Goal: Task Accomplishment & Management: Use online tool/utility

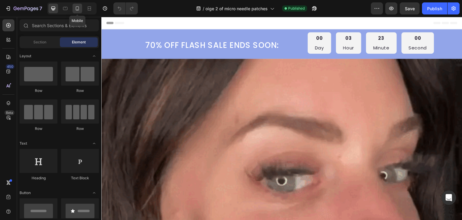
click at [78, 5] on div at bounding box center [78, 9] width 10 height 10
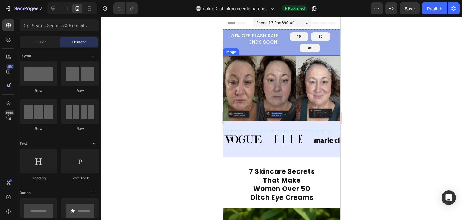
click at [258, 70] on img at bounding box center [281, 87] width 117 height 65
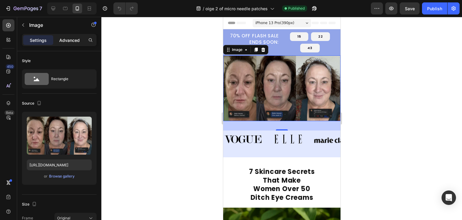
click at [69, 37] on p "Advanced" at bounding box center [69, 40] width 20 height 6
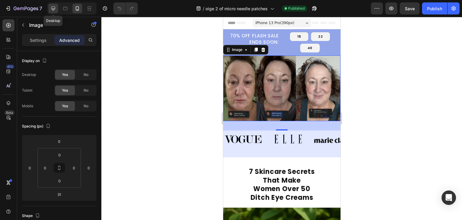
click at [53, 6] on icon at bounding box center [53, 8] width 6 height 6
type input "0"
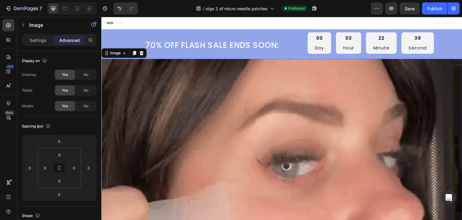
scroll to position [20, 0]
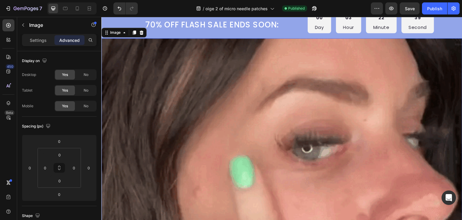
click at [270, 87] on img at bounding box center [281, 223] width 361 height 371
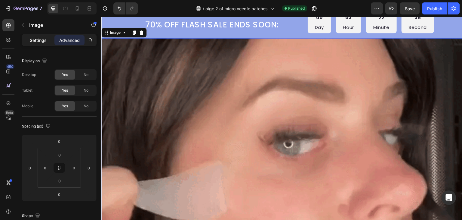
click at [33, 39] on p "Settings" at bounding box center [38, 40] width 17 height 6
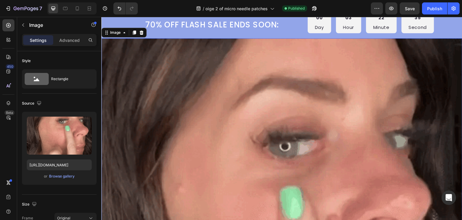
click at [148, 88] on img at bounding box center [281, 223] width 361 height 371
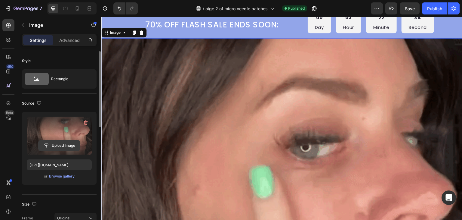
click at [60, 147] on input "file" at bounding box center [60, 145] width 42 height 10
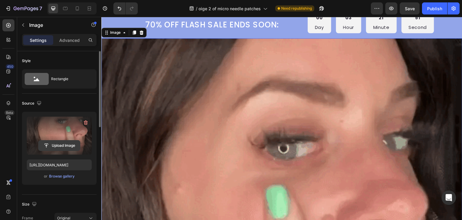
click at [61, 146] on input "file" at bounding box center [60, 145] width 42 height 10
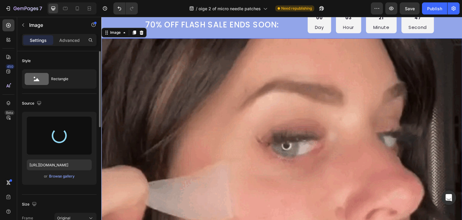
type input "[URL][DOMAIN_NAME]"
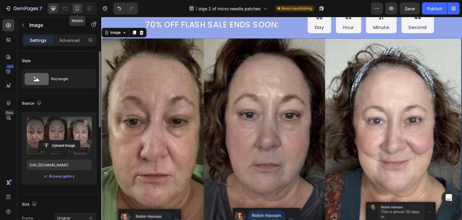
click at [80, 5] on div at bounding box center [78, 9] width 10 height 10
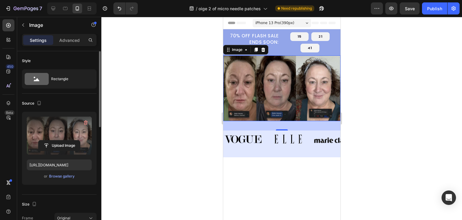
click at [186, 93] on div at bounding box center [281, 118] width 361 height 203
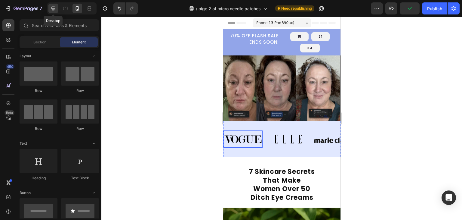
click at [55, 5] on icon at bounding box center [53, 8] width 6 height 6
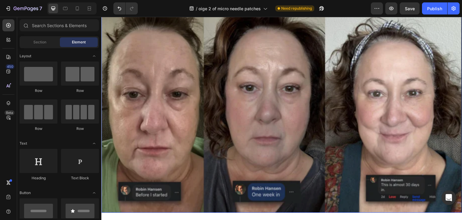
scroll to position [30, 0]
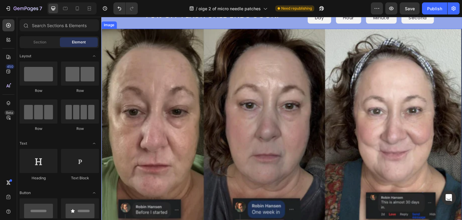
click at [230, 104] on img at bounding box center [281, 129] width 361 height 201
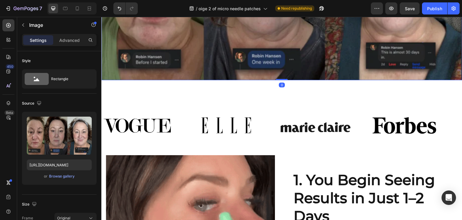
scroll to position [211, 0]
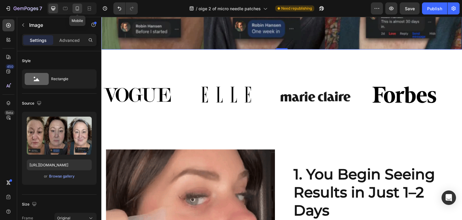
click at [76, 9] on icon at bounding box center [77, 8] width 6 height 6
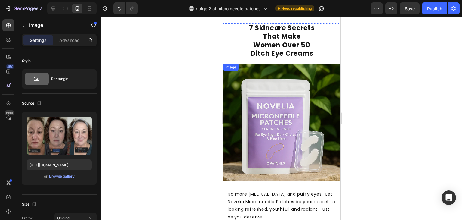
scroll to position [30, 0]
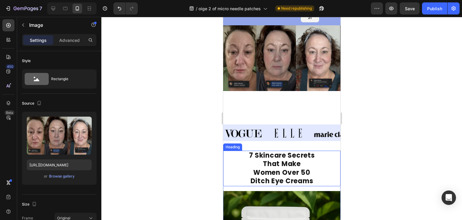
click at [267, 170] on strong "Women Over 50" at bounding box center [281, 172] width 57 height 9
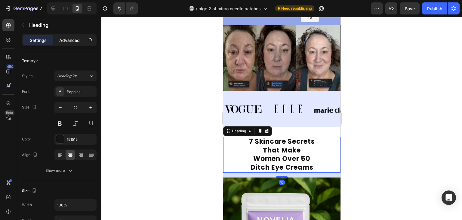
click at [69, 38] on p "Advanced" at bounding box center [69, 40] width 20 height 6
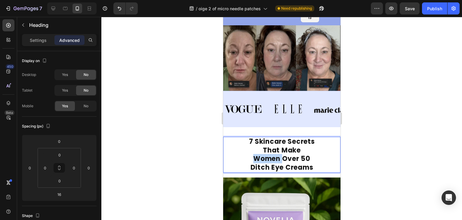
click at [272, 156] on strong "Women Over 50" at bounding box center [281, 158] width 57 height 9
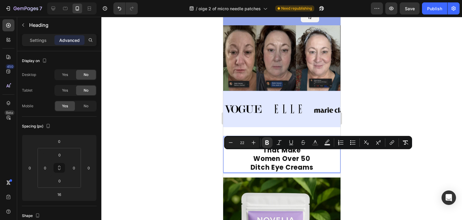
click at [263, 163] on strong "Ditch Eye Creams" at bounding box center [281, 167] width 63 height 9
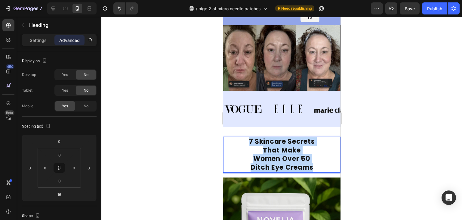
drag, startPoint x: 246, startPoint y: 138, endPoint x: 313, endPoint y: 168, distance: 73.8
click at [313, 168] on p "7 Skincare Secrets That Make Women Over 50 Ditch Eye Creams" at bounding box center [282, 154] width 116 height 34
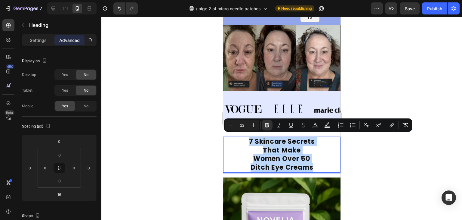
copy p "7 Skincare Secrets That Make Women Over 50 Ditch Eye Creams"
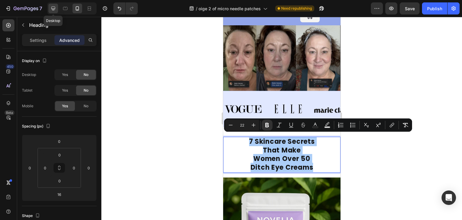
click at [53, 8] on icon at bounding box center [53, 9] width 4 height 4
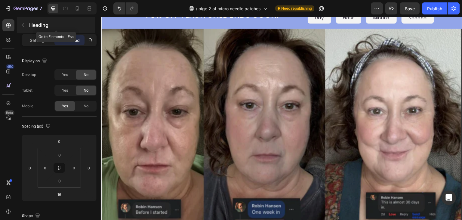
click at [27, 25] on button "button" at bounding box center [23, 25] width 10 height 10
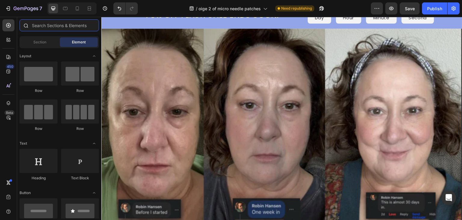
click at [59, 23] on input "text" at bounding box center [59, 25] width 79 height 12
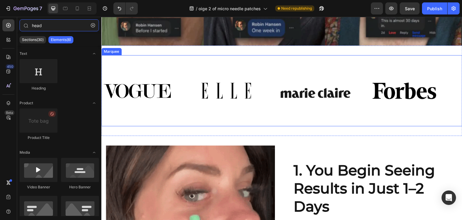
scroll to position [211, 0]
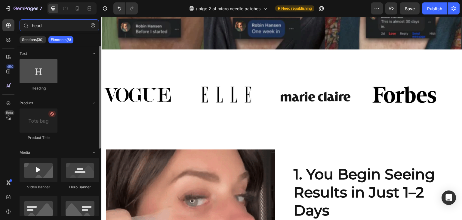
type input "head"
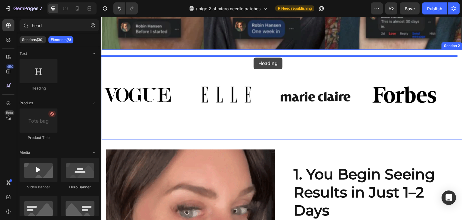
drag, startPoint x: 138, startPoint y: 91, endPoint x: 254, endPoint y: 57, distance: 120.0
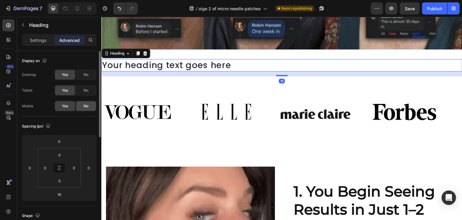
click at [83, 104] on div "No" at bounding box center [86, 106] width 20 height 10
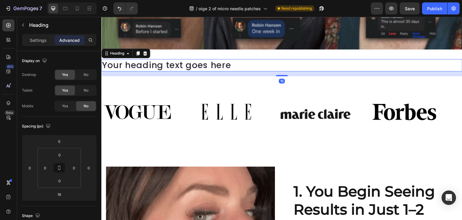
click at [192, 62] on h2 "Your heading text goes here" at bounding box center [281, 65] width 361 height 13
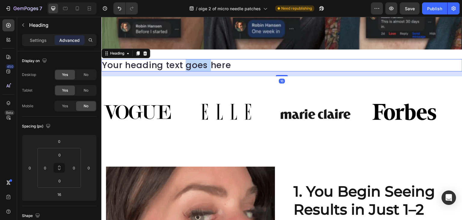
click at [192, 62] on p "Your heading text goes here" at bounding box center [282, 65] width 360 height 11
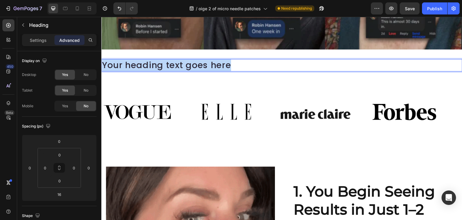
click at [192, 62] on p "Your heading text goes here" at bounding box center [282, 65] width 360 height 11
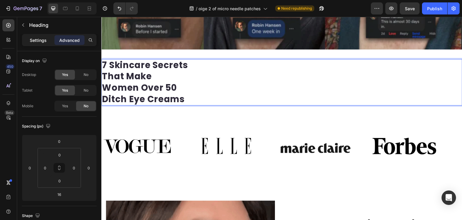
click at [42, 41] on p "Settings" at bounding box center [38, 40] width 17 height 6
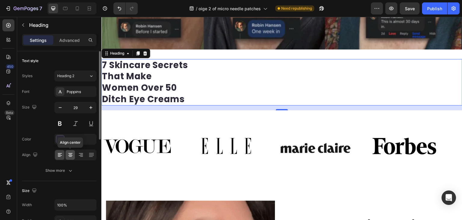
click at [71, 153] on icon at bounding box center [70, 155] width 6 height 6
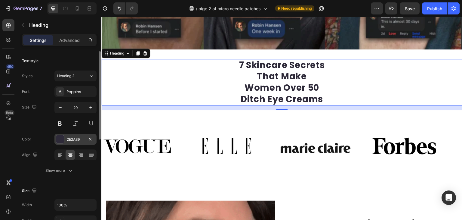
click at [62, 140] on div at bounding box center [60, 139] width 8 height 8
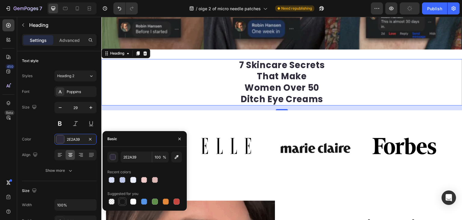
click at [124, 201] on div at bounding box center [122, 201] width 6 height 6
type input "151515"
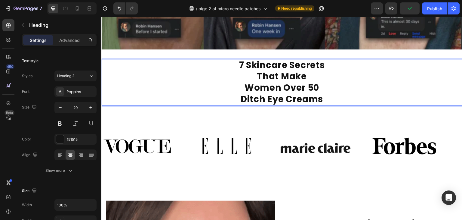
click at [329, 96] on p "7 Skincare Secrets That Make Women Over 50 Ditch Eye Creams" at bounding box center [282, 82] width 360 height 45
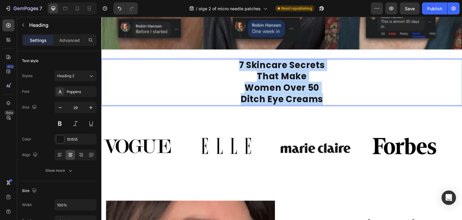
drag, startPoint x: 329, startPoint y: 96, endPoint x: 235, endPoint y: 64, distance: 98.9
click at [235, 64] on p "7 Skincare Secrets That Make Women Over 50 Ditch Eye Creams" at bounding box center [282, 82] width 360 height 45
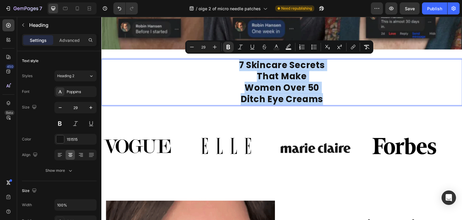
copy p "7 Skincare Secrets That Make Women Over 50 Ditch Eye Creams"
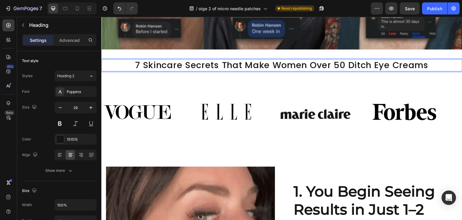
click at [187, 61] on p "7 Skincare Secrets That Make Women Over 50 Ditch Eye Creams" at bounding box center [282, 65] width 360 height 11
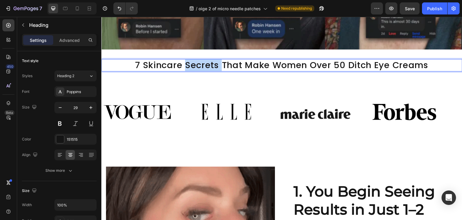
click at [187, 61] on p "7 Skincare Secrets That Make Women Over 50 Ditch Eye Creams" at bounding box center [282, 65] width 360 height 11
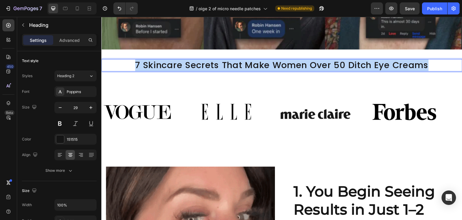
click at [187, 61] on p "7 Skincare Secrets That Make Women Over 50 Ditch Eye Creams" at bounding box center [282, 65] width 360 height 11
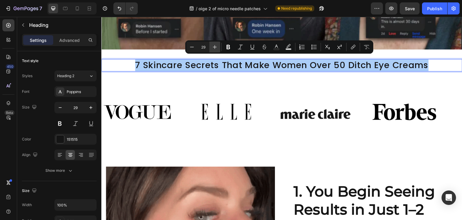
click at [218, 48] on button "Plus" at bounding box center [214, 47] width 11 height 11
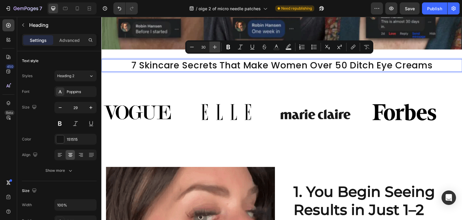
click at [218, 48] on button "Plus" at bounding box center [214, 47] width 11 height 11
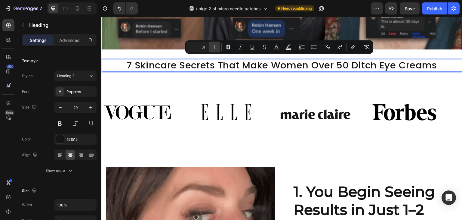
click at [218, 48] on button "Plus" at bounding box center [214, 47] width 11 height 11
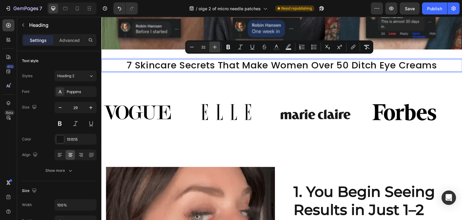
click at [218, 48] on button "Plus" at bounding box center [214, 47] width 11 height 11
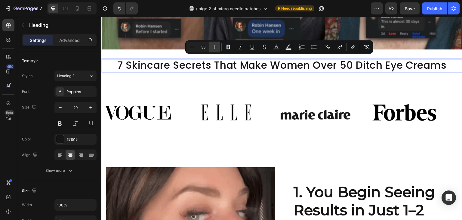
click at [218, 48] on button "Plus" at bounding box center [214, 47] width 11 height 11
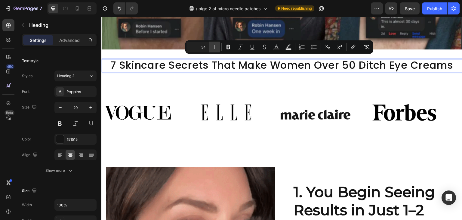
click at [218, 48] on button "Plus" at bounding box center [214, 47] width 11 height 11
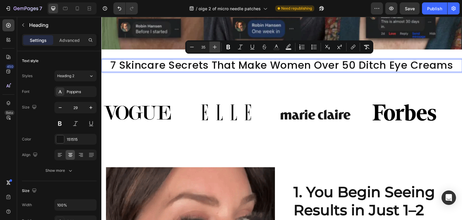
click at [218, 48] on button "Plus" at bounding box center [214, 47] width 11 height 11
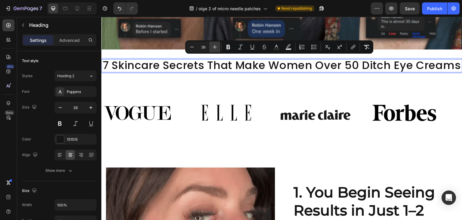
click at [218, 48] on button "Plus" at bounding box center [214, 47] width 11 height 11
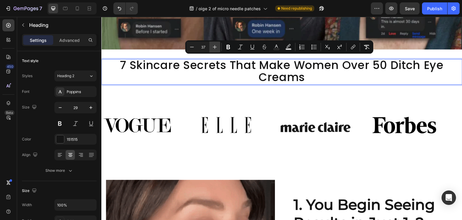
click at [218, 48] on button "Plus" at bounding box center [214, 47] width 11 height 11
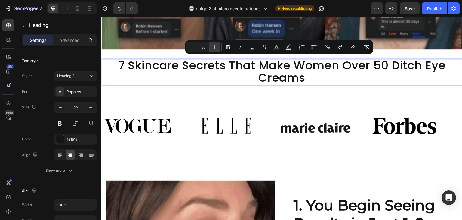
click at [218, 48] on button "Plus" at bounding box center [214, 47] width 11 height 11
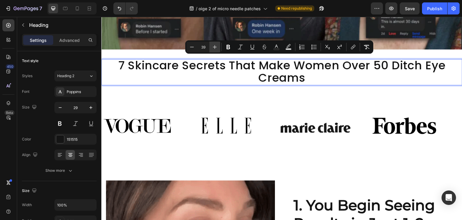
click at [218, 48] on button "Plus" at bounding box center [214, 47] width 11 height 11
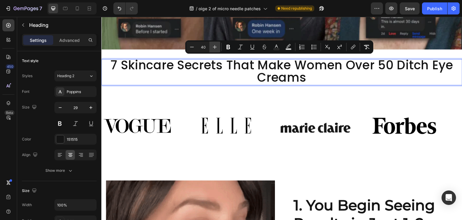
click at [218, 48] on button "Plus" at bounding box center [214, 47] width 11 height 11
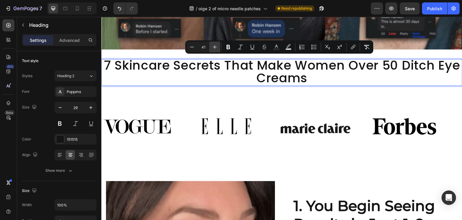
click at [218, 48] on button "Plus" at bounding box center [214, 47] width 11 height 11
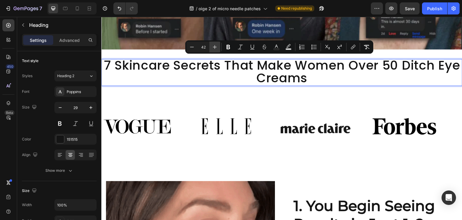
click at [218, 48] on button "Plus" at bounding box center [214, 47] width 11 height 11
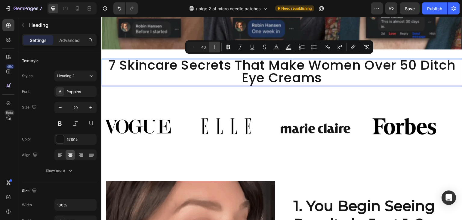
click at [218, 48] on button "Plus" at bounding box center [214, 47] width 11 height 11
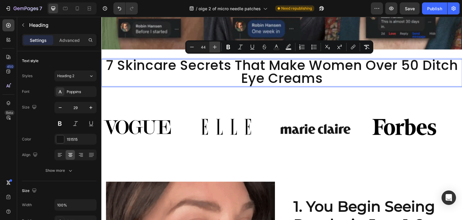
click at [218, 48] on button "Plus" at bounding box center [214, 47] width 11 height 11
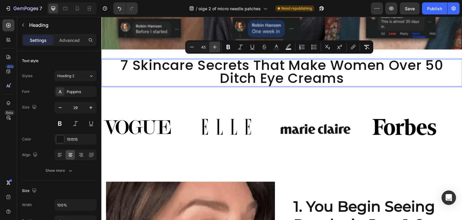
click at [218, 48] on button "Plus" at bounding box center [214, 47] width 11 height 11
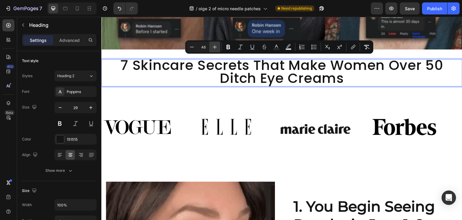
click at [218, 48] on button "Plus" at bounding box center [214, 47] width 11 height 11
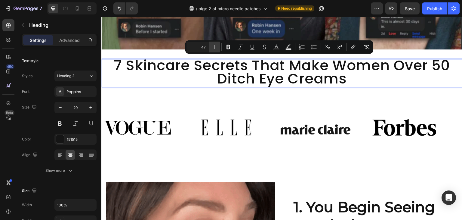
click at [218, 48] on button "Plus" at bounding box center [214, 47] width 11 height 11
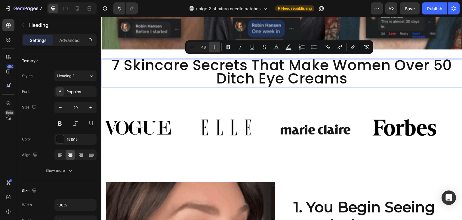
click at [218, 48] on button "Plus" at bounding box center [214, 47] width 11 height 11
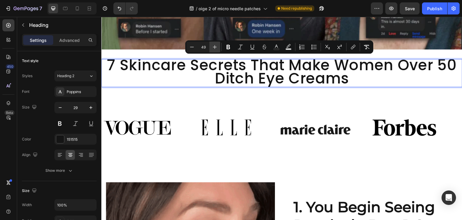
click at [218, 48] on button "Plus" at bounding box center [214, 47] width 11 height 11
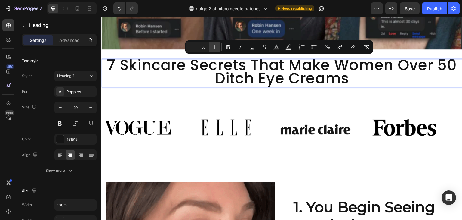
click at [218, 48] on button "Plus" at bounding box center [214, 47] width 11 height 11
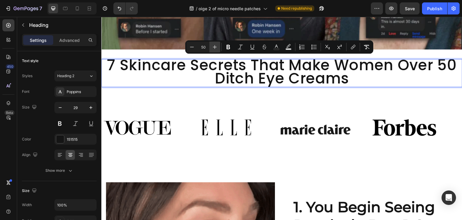
type input "51"
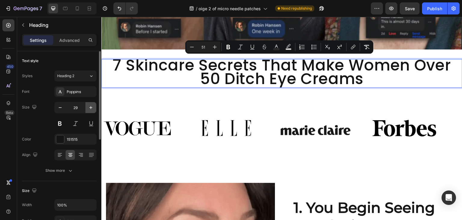
click at [89, 106] on icon "button" at bounding box center [91, 107] width 6 height 6
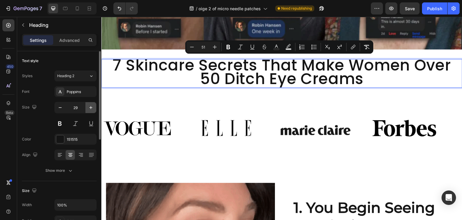
click at [89, 106] on icon "button" at bounding box center [91, 107] width 6 height 6
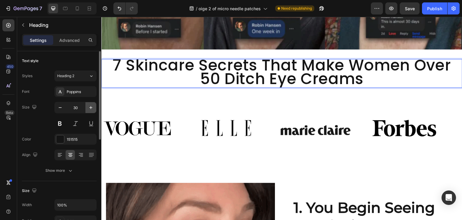
click at [89, 106] on icon "button" at bounding box center [91, 107] width 6 height 6
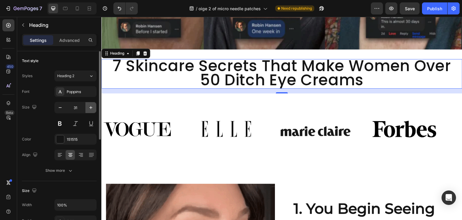
click at [89, 106] on icon "button" at bounding box center [91, 107] width 6 height 6
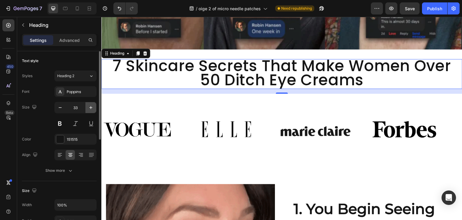
click at [89, 106] on icon "button" at bounding box center [91, 107] width 6 height 6
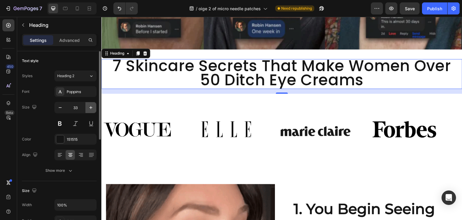
click at [89, 106] on icon "button" at bounding box center [91, 107] width 6 height 6
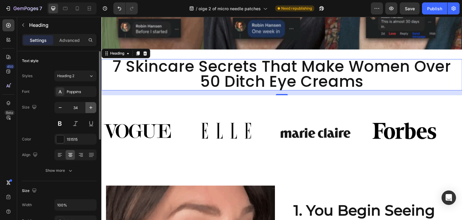
click at [89, 106] on icon "button" at bounding box center [91, 107] width 6 height 6
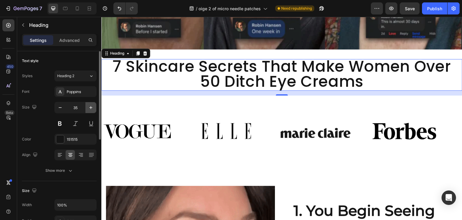
click at [89, 106] on icon "button" at bounding box center [91, 107] width 6 height 6
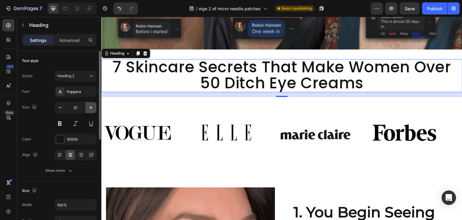
click at [89, 106] on icon "button" at bounding box center [91, 107] width 6 height 6
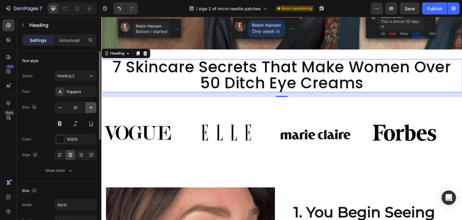
click at [89, 106] on icon "button" at bounding box center [91, 107] width 6 height 6
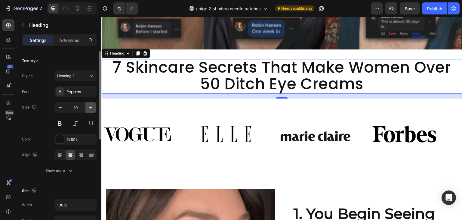
click at [89, 106] on icon "button" at bounding box center [91, 107] width 6 height 6
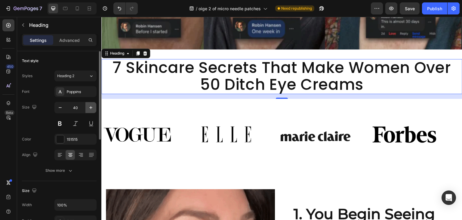
click at [89, 106] on icon "button" at bounding box center [91, 107] width 6 height 6
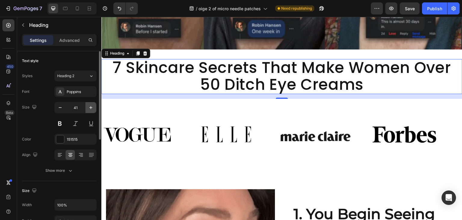
click at [89, 106] on icon "button" at bounding box center [91, 107] width 6 height 6
type input "42"
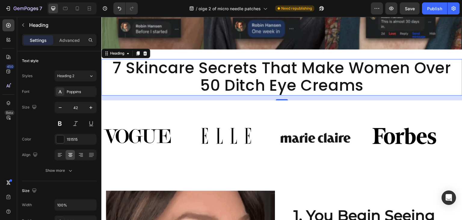
click at [211, 82] on span "7 Skincare Secrets That Make Women Over 50 Ditch Eye Creams" at bounding box center [282, 76] width 339 height 39
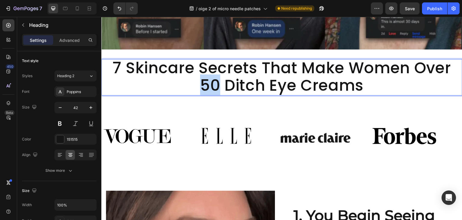
drag, startPoint x: 216, startPoint y: 82, endPoint x: 202, endPoint y: 81, distance: 14.2
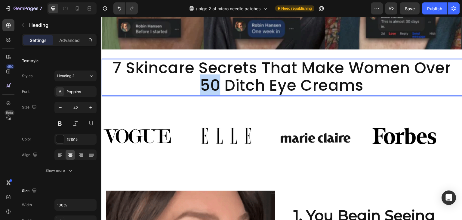
click at [202, 81] on span "7 Skincare Secrets That Make Women Over 50 Ditch Eye Creams" at bounding box center [282, 76] width 339 height 39
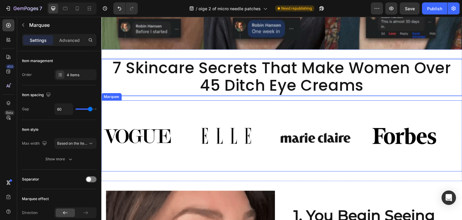
click at [153, 100] on div "Image Image Image Image Image Image Image Image Marquee" at bounding box center [281, 135] width 361 height 71
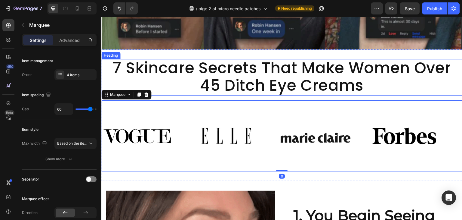
click at [233, 77] on span "7 Skincare Secrets That Make Women Over 45 Ditch Eye Creams" at bounding box center [282, 76] width 339 height 39
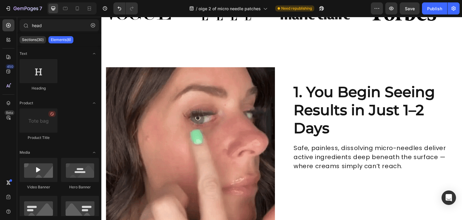
scroll to position [256, 0]
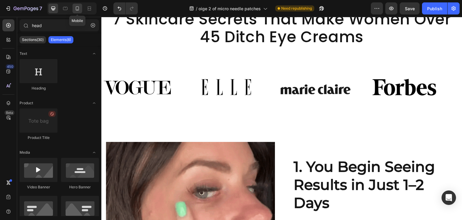
click at [76, 5] on div at bounding box center [78, 9] width 10 height 10
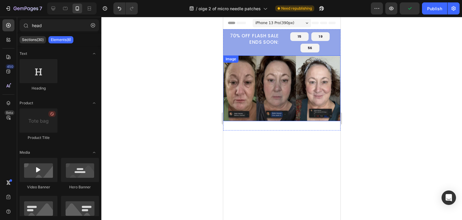
click at [190, 108] on div at bounding box center [281, 118] width 361 height 203
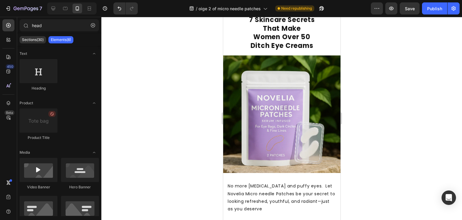
scroll to position [40, 0]
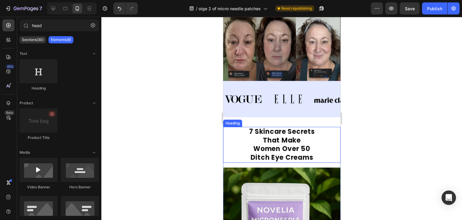
click at [302, 145] on strong "Women Over 50" at bounding box center [281, 148] width 57 height 9
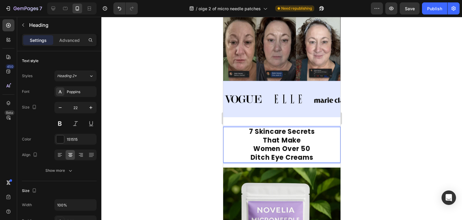
click at [302, 144] on strong "Women Over 50" at bounding box center [281, 148] width 57 height 9
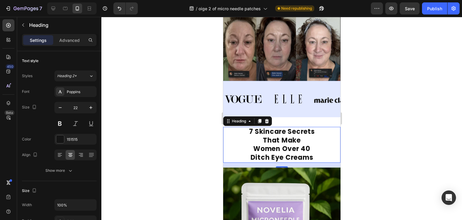
click at [394, 143] on div at bounding box center [281, 118] width 361 height 203
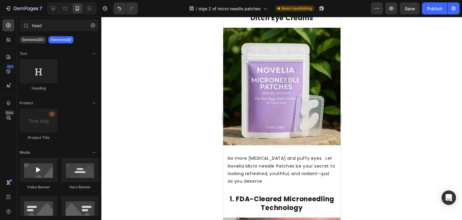
scroll to position [0, 0]
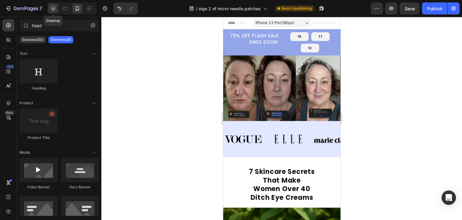
click at [48, 9] on div at bounding box center [53, 9] width 10 height 10
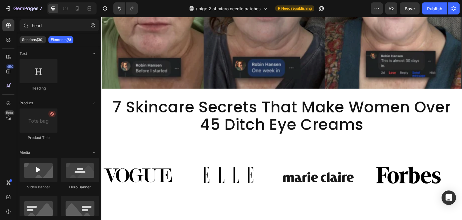
scroll to position [175, 0]
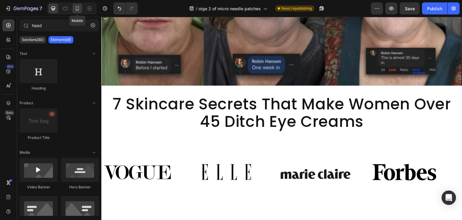
click at [81, 9] on div at bounding box center [78, 9] width 10 height 10
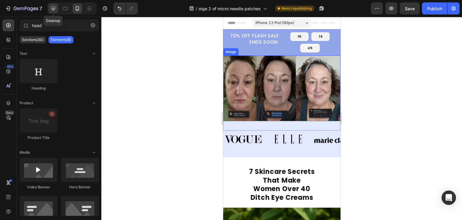
click at [54, 9] on icon at bounding box center [53, 9] width 4 height 4
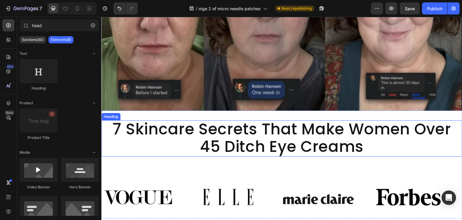
scroll to position [150, 0]
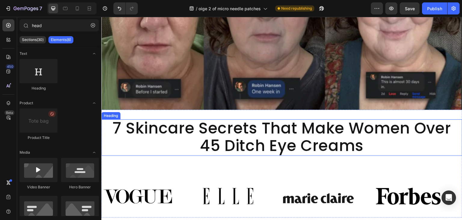
click at [246, 146] on span "7 Skincare Secrets That Make Women Over 45 Ditch Eye Creams" at bounding box center [282, 136] width 339 height 39
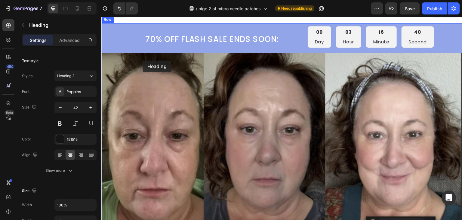
scroll to position [0, 0]
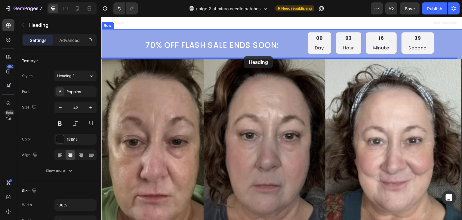
drag, startPoint x: 109, startPoint y: 109, endPoint x: 244, endPoint y: 56, distance: 145.4
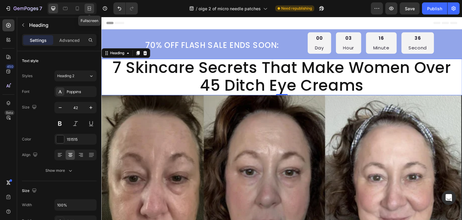
click at [91, 6] on icon at bounding box center [89, 8] width 6 height 6
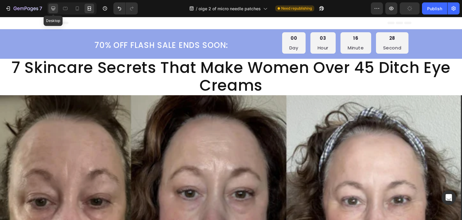
click at [54, 9] on icon at bounding box center [53, 8] width 6 height 6
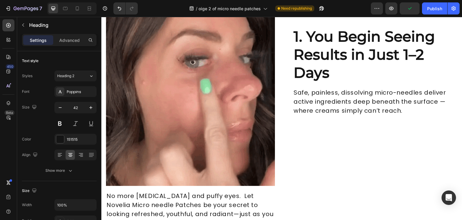
scroll to position [301, 0]
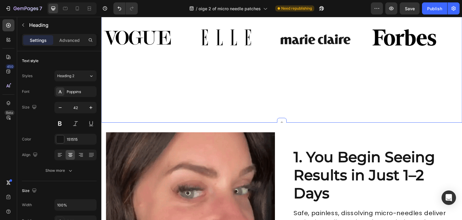
click at [259, 90] on div "Image Image Image Image Image Image Image Image Marquee" at bounding box center [281, 57] width 361 height 111
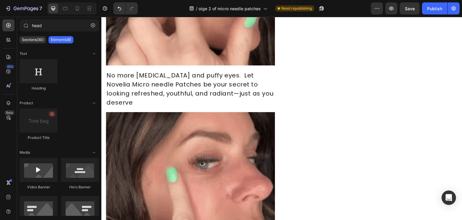
scroll to position [434, 0]
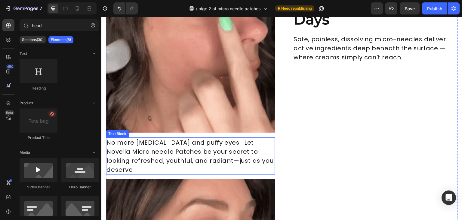
click at [246, 153] on p "No more [MEDICAL_DATA] and puffy eyes. Let Novelia Micro needle Patches be your…" at bounding box center [191, 156] width 168 height 36
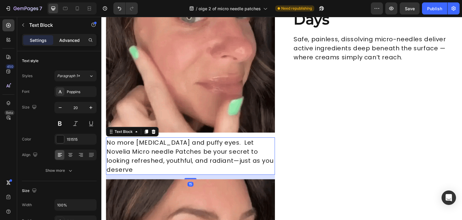
click at [70, 42] on p "Advanced" at bounding box center [69, 40] width 20 height 6
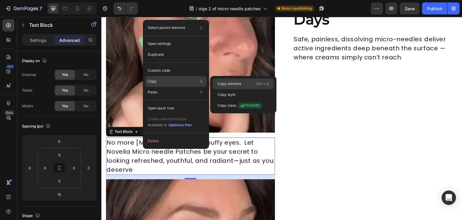
click at [223, 83] on p "Copy element" at bounding box center [230, 83] width 24 height 5
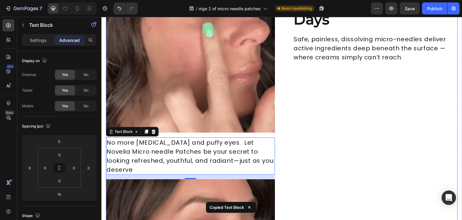
click at [334, 57] on p "Safe, painless, dissolving micro-needles deliver active ingredients deep beneat…" at bounding box center [376, 48] width 164 height 27
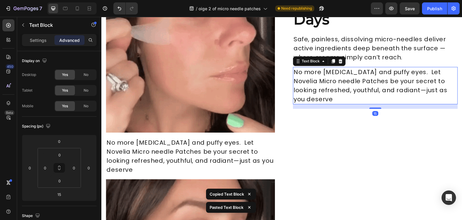
click at [335, 84] on p "No more [MEDICAL_DATA] and puffy eyes. Let Novelia Micro needle Patches be your…" at bounding box center [376, 85] width 164 height 36
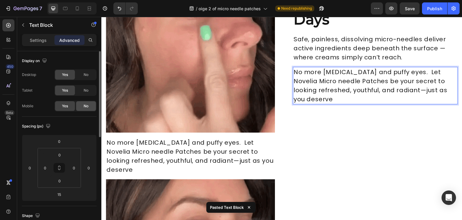
click at [84, 104] on span "No" at bounding box center [86, 105] width 5 height 5
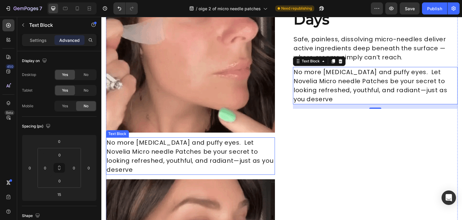
click at [152, 147] on p "No more [MEDICAL_DATA] and puffy eyes. Let Novelia Micro needle Patches be your…" at bounding box center [191, 156] width 168 height 36
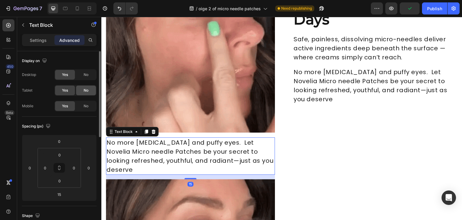
click at [88, 91] on span "No" at bounding box center [86, 90] width 5 height 5
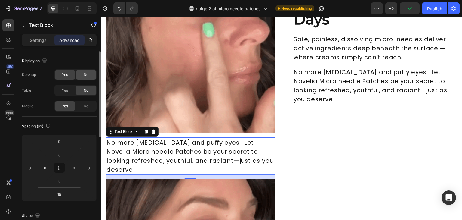
click at [86, 73] on span "No" at bounding box center [86, 74] width 5 height 5
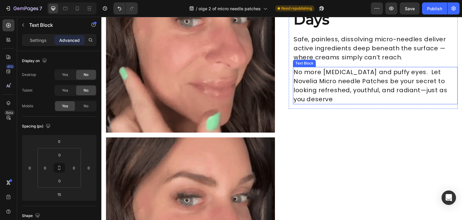
click at [325, 93] on p "No more [MEDICAL_DATA] and puffy eyes. Let Novelia Micro needle Patches be your…" at bounding box center [376, 85] width 164 height 36
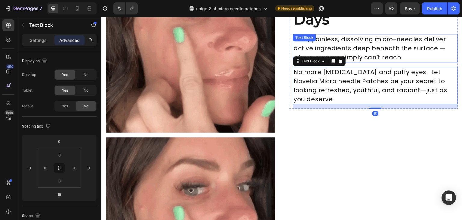
click at [401, 51] on p "Safe, painless, dissolving micro-needles deliver active ingredients deep beneat…" at bounding box center [376, 48] width 164 height 27
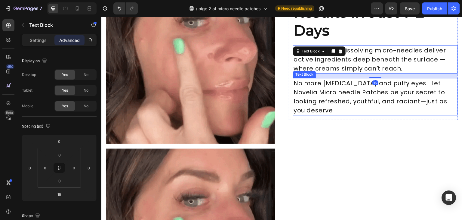
scroll to position [404, 0]
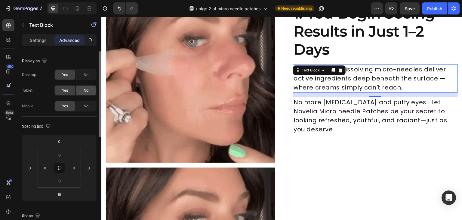
click at [85, 93] on div "No" at bounding box center [86, 90] width 20 height 10
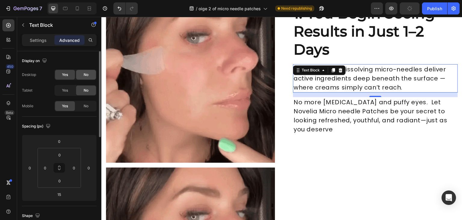
click at [89, 76] on div "No" at bounding box center [86, 75] width 20 height 10
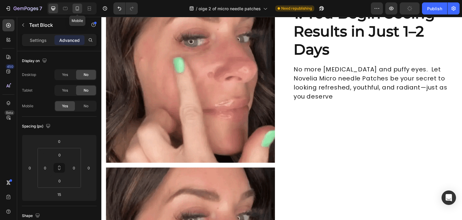
click at [78, 7] on icon at bounding box center [77, 8] width 6 height 6
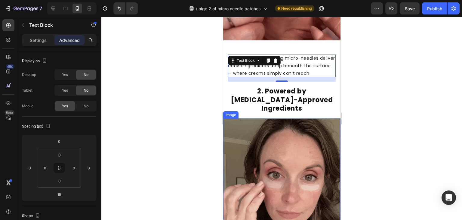
scroll to position [716, 0]
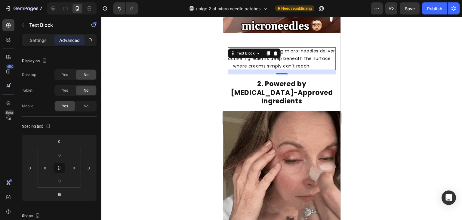
click at [371, 85] on div at bounding box center [281, 118] width 361 height 203
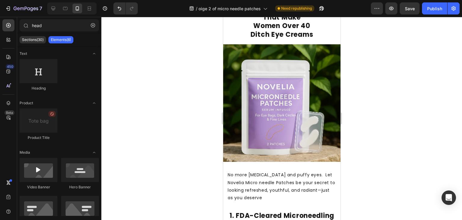
scroll to position [294, 0]
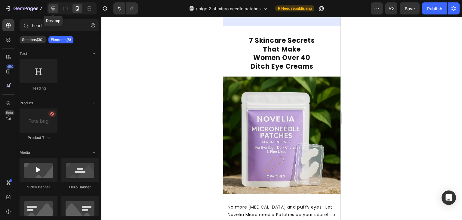
click at [53, 11] on div at bounding box center [53, 9] width 10 height 10
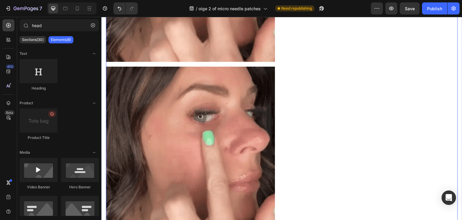
scroll to position [504, 0]
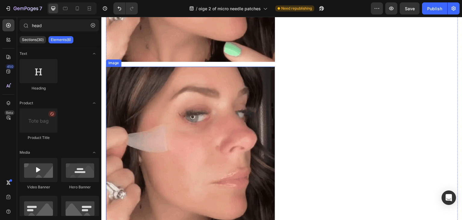
click at [245, 137] on img at bounding box center [190, 154] width 169 height 174
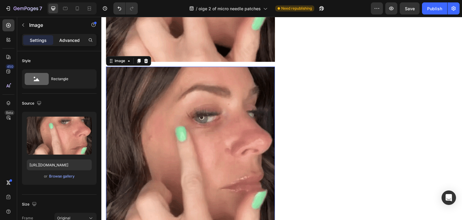
click at [73, 40] on p "Advanced" at bounding box center [69, 40] width 20 height 6
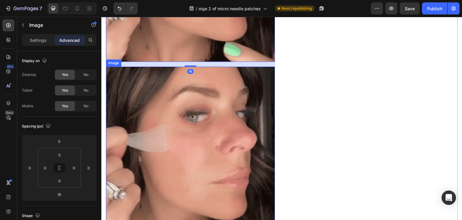
click at [173, 111] on img at bounding box center [190, 154] width 169 height 174
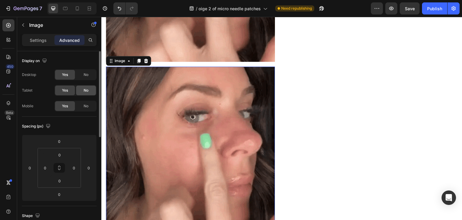
click at [86, 91] on span "No" at bounding box center [86, 90] width 5 height 5
click at [87, 74] on span "No" at bounding box center [86, 74] width 5 height 5
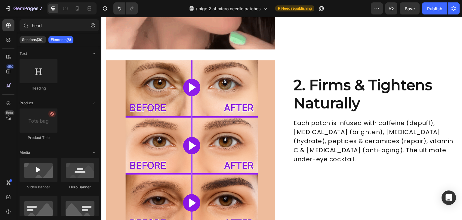
scroll to position [691, 0]
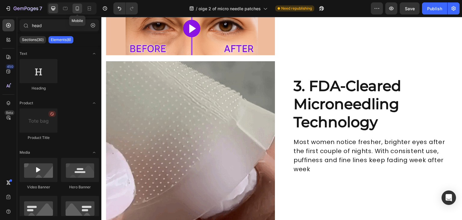
click at [76, 10] on icon at bounding box center [77, 8] width 6 height 6
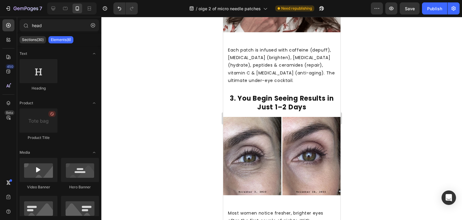
scroll to position [840, 0]
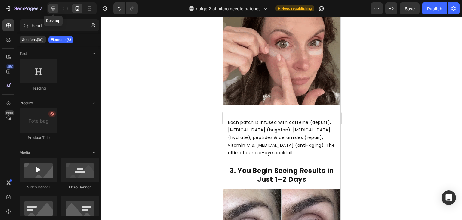
click at [53, 6] on icon at bounding box center [53, 8] width 6 height 6
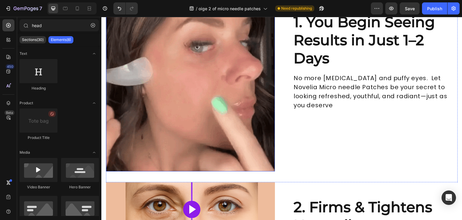
scroll to position [396, 0]
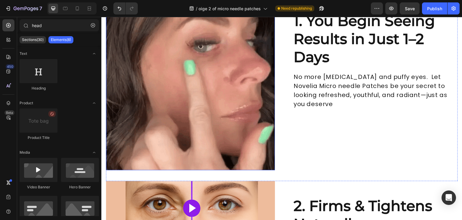
drag, startPoint x: 198, startPoint y: 106, endPoint x: 115, endPoint y: 69, distance: 90.5
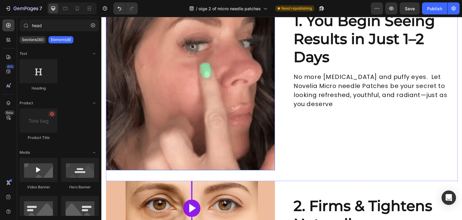
click at [198, 106] on img at bounding box center [190, 83] width 169 height 174
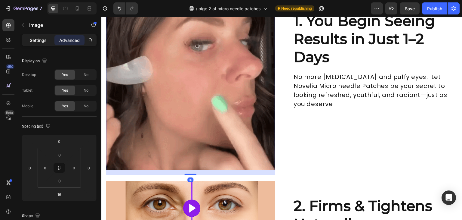
click at [40, 36] on div "Settings" at bounding box center [38, 40] width 30 height 10
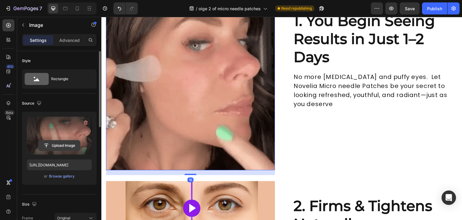
click at [54, 145] on input "file" at bounding box center [60, 145] width 42 height 10
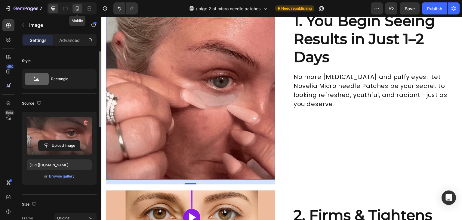
click at [78, 7] on icon at bounding box center [77, 8] width 6 height 6
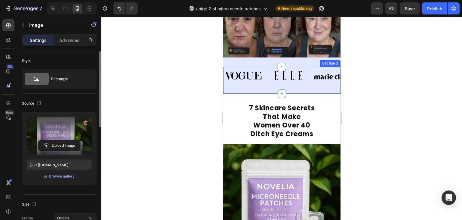
scroll to position [214, 0]
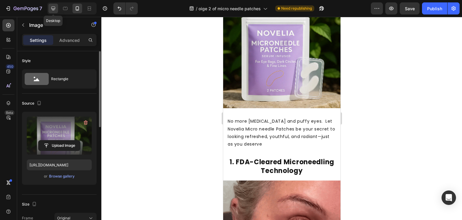
click at [50, 8] on icon at bounding box center [53, 8] width 6 height 6
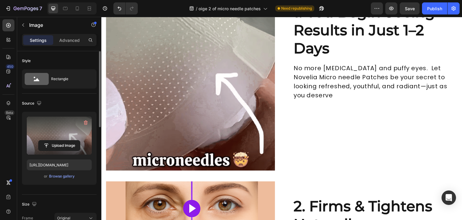
scroll to position [241, 0]
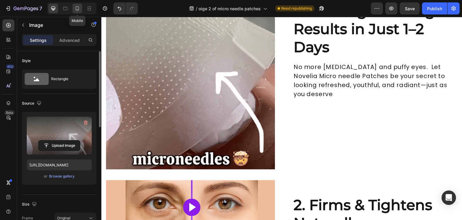
click at [78, 7] on icon at bounding box center [77, 8] width 6 height 6
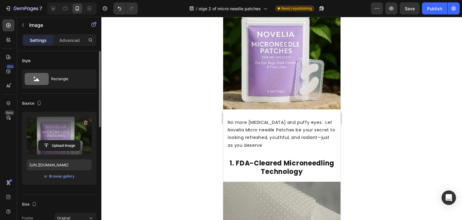
scroll to position [199, 0]
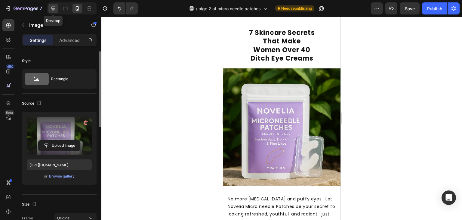
click at [56, 10] on icon at bounding box center [53, 8] width 6 height 6
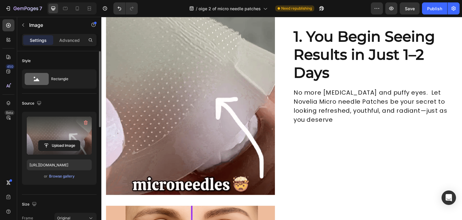
scroll to position [189, 0]
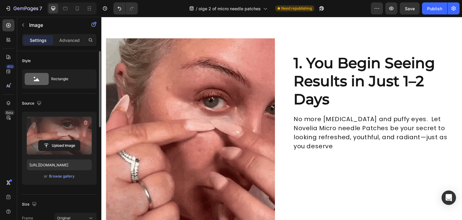
click at [210, 99] on img at bounding box center [190, 129] width 169 height 183
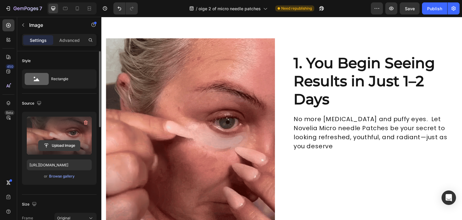
click at [54, 147] on input "file" at bounding box center [60, 145] width 42 height 10
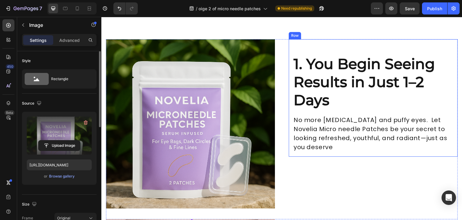
scroll to position [159, 0]
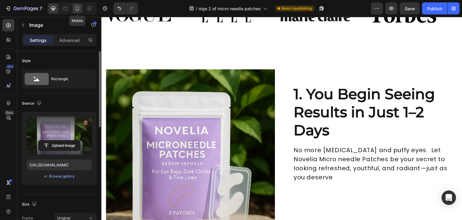
click at [78, 7] on icon at bounding box center [77, 8] width 6 height 6
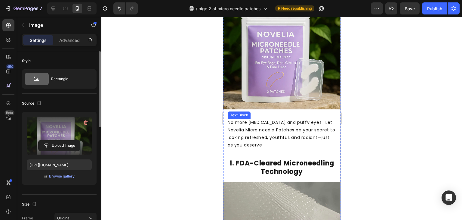
scroll to position [240, 0]
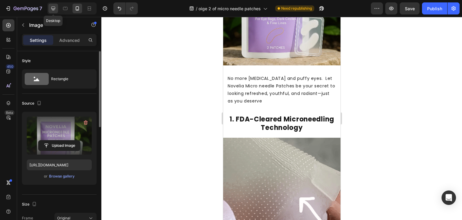
click at [52, 8] on icon at bounding box center [53, 8] width 6 height 6
type input "[URL][DOMAIN_NAME]"
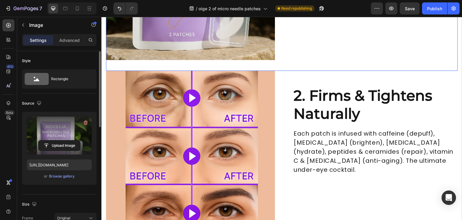
scroll to position [359, 0]
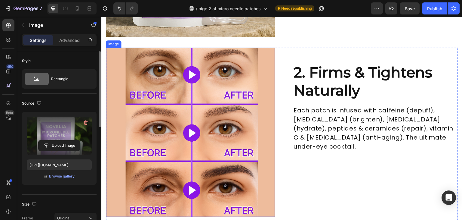
click at [224, 121] on img at bounding box center [190, 132] width 169 height 169
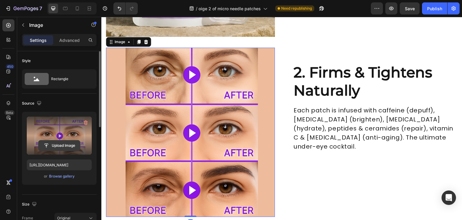
click at [64, 145] on input "file" at bounding box center [60, 145] width 42 height 10
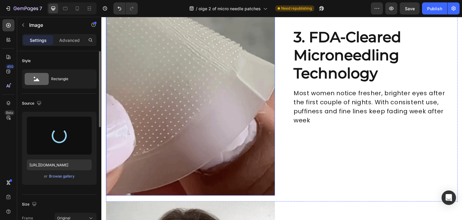
type input "[URL][DOMAIN_NAME]"
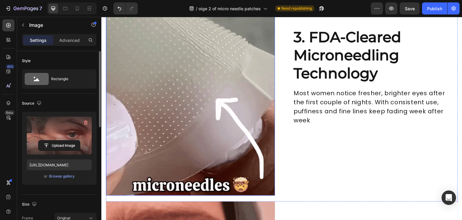
scroll to position [584, 0]
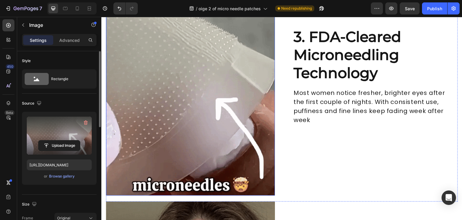
click at [210, 90] on img at bounding box center [190, 103] width 169 height 183
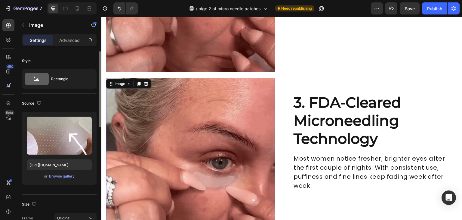
scroll to position [524, 0]
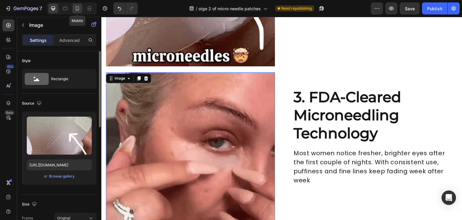
click at [75, 10] on icon at bounding box center [77, 8] width 6 height 6
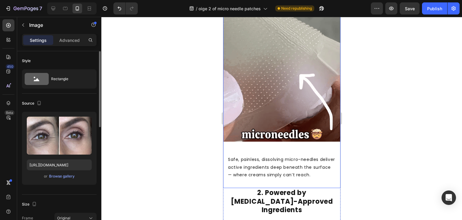
scroll to position [563, 0]
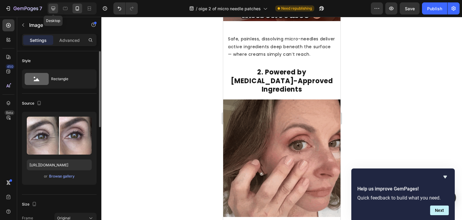
click at [53, 6] on icon at bounding box center [53, 8] width 6 height 6
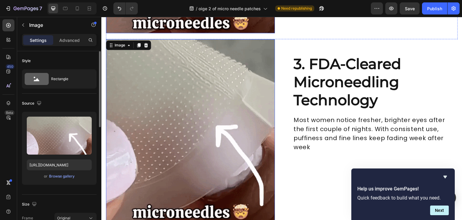
scroll to position [588, 0]
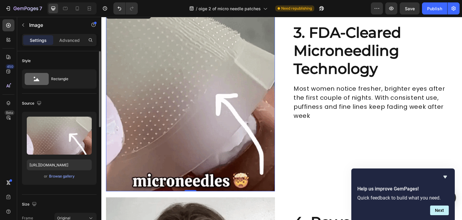
click at [216, 105] on img at bounding box center [190, 99] width 169 height 183
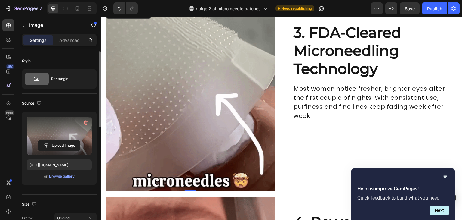
click at [65, 134] on label at bounding box center [59, 135] width 65 height 38
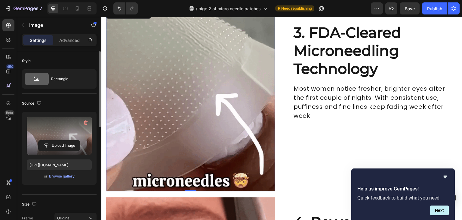
click at [65, 140] on input "file" at bounding box center [60, 145] width 42 height 10
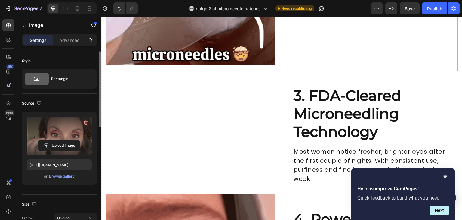
scroll to position [692, 0]
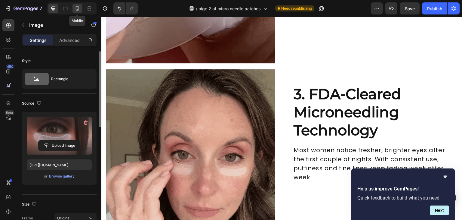
click at [79, 8] on icon at bounding box center [77, 8] width 3 height 4
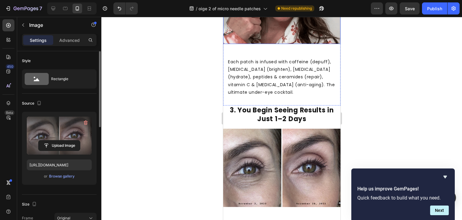
scroll to position [909, 0]
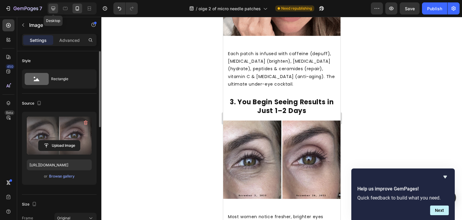
click at [51, 7] on icon at bounding box center [53, 8] width 6 height 6
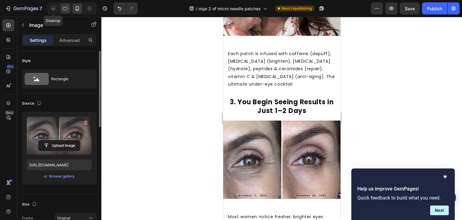
type input "[URL][DOMAIN_NAME]"
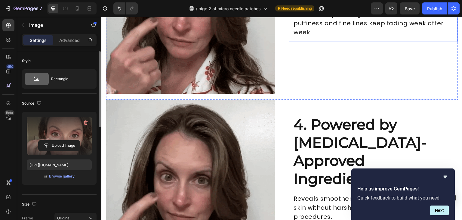
scroll to position [844, 0]
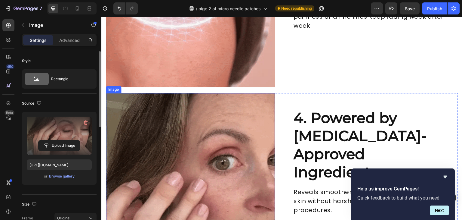
click at [204, 130] on img at bounding box center [190, 177] width 169 height 169
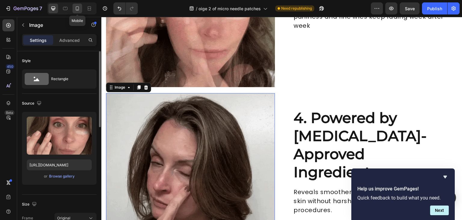
click at [76, 11] on icon at bounding box center [77, 8] width 6 height 6
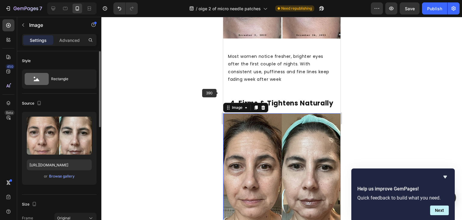
scroll to position [998, 0]
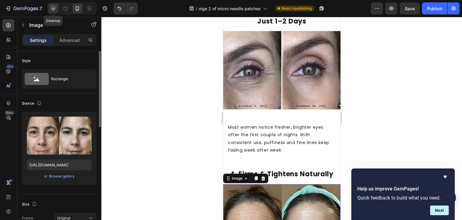
click at [56, 7] on div at bounding box center [53, 9] width 10 height 10
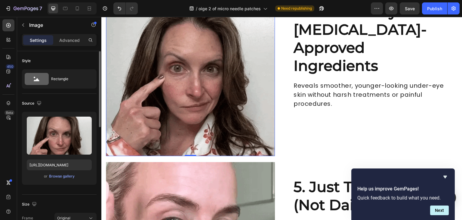
scroll to position [898, 0]
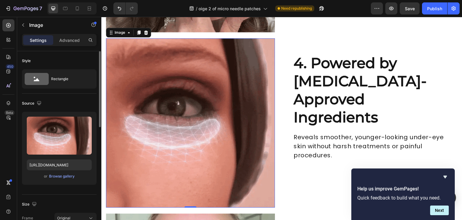
click at [203, 127] on img at bounding box center [190, 122] width 169 height 169
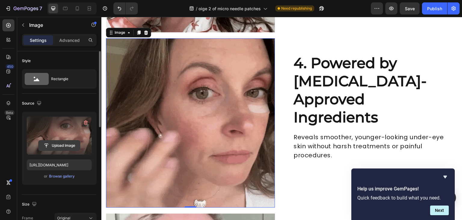
click at [55, 146] on input "file" at bounding box center [60, 145] width 42 height 10
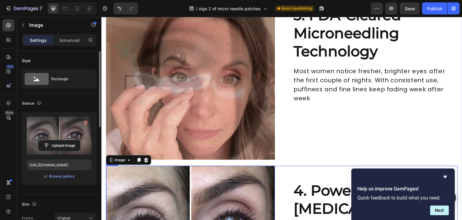
scroll to position [868, 0]
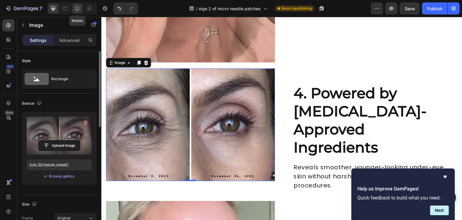
click at [76, 6] on icon at bounding box center [77, 8] width 6 height 6
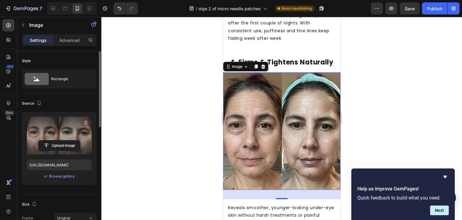
scroll to position [1119, 0]
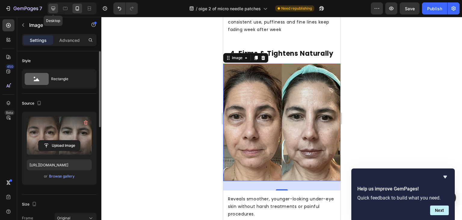
click at [51, 7] on icon at bounding box center [53, 8] width 6 height 6
type input "[URL][DOMAIN_NAME]"
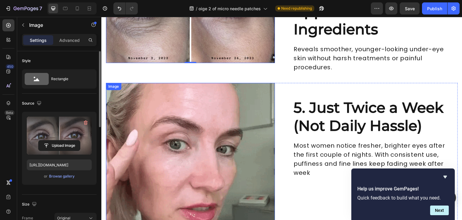
scroll to position [989, 0]
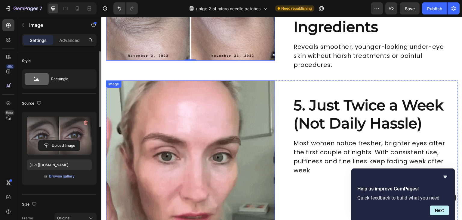
click at [195, 121] on img at bounding box center [190, 173] width 169 height 186
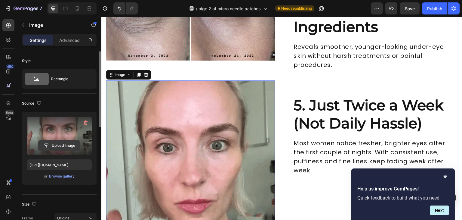
click at [67, 147] on input "file" at bounding box center [60, 145] width 42 height 10
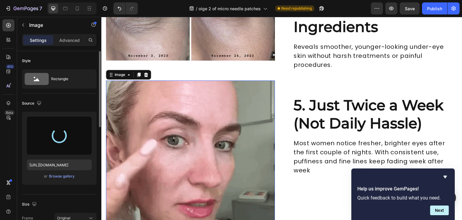
type input "[URL][DOMAIN_NAME]"
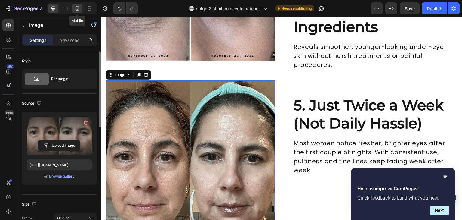
click at [77, 5] on div at bounding box center [78, 9] width 10 height 10
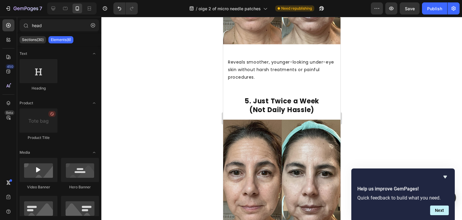
scroll to position [1299, 0]
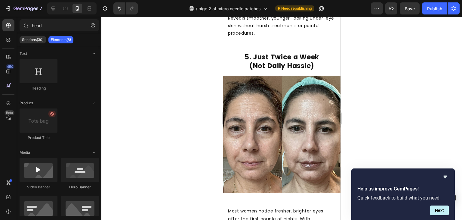
drag, startPoint x: 338, startPoint y: 164, endPoint x: 564, endPoint y: 162, distance: 225.7
click at [56, 8] on div at bounding box center [53, 9] width 10 height 10
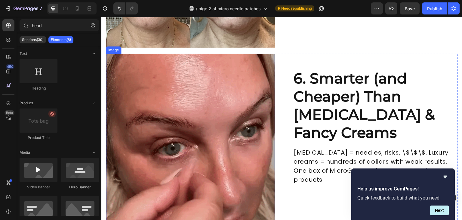
scroll to position [1177, 0]
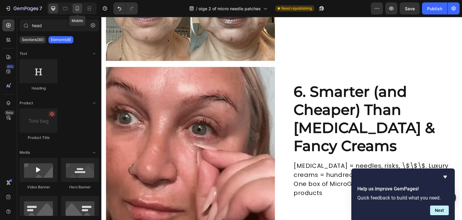
click at [76, 9] on icon at bounding box center [77, 8] width 6 height 6
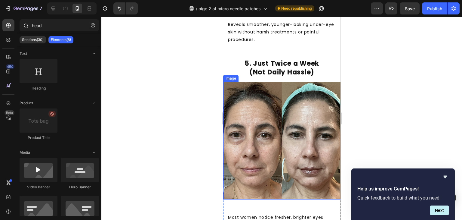
scroll to position [1274, 0]
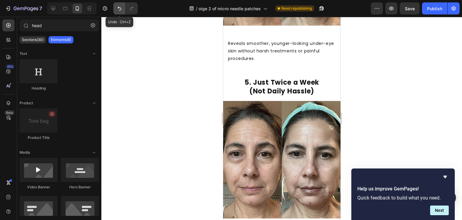
click at [119, 9] on icon "Undo/Redo" at bounding box center [119, 8] width 6 height 6
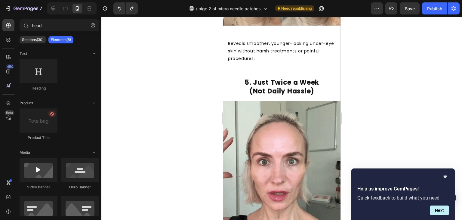
click at [198, 97] on div at bounding box center [281, 118] width 361 height 203
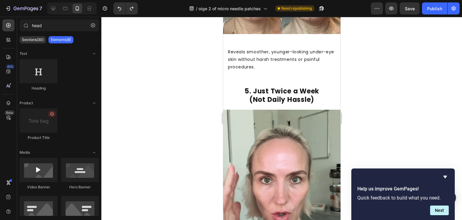
scroll to position [1224, 0]
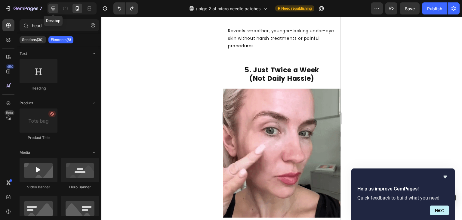
click at [53, 7] on icon at bounding box center [53, 9] width 4 height 4
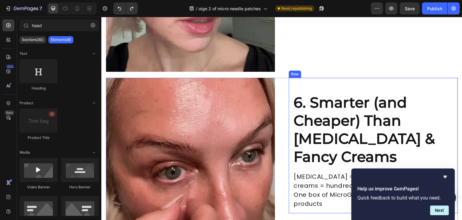
scroll to position [946, 0]
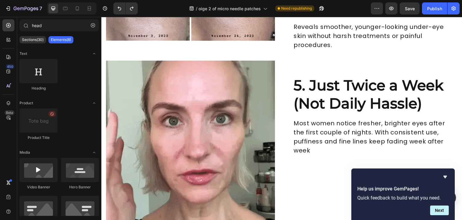
click at [446, 176] on icon "Hide survey" at bounding box center [446, 176] width 4 height 3
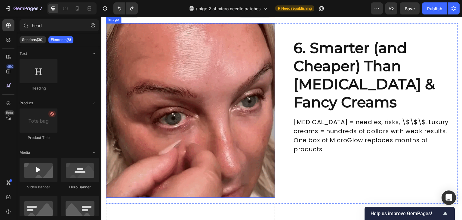
scroll to position [1187, 0]
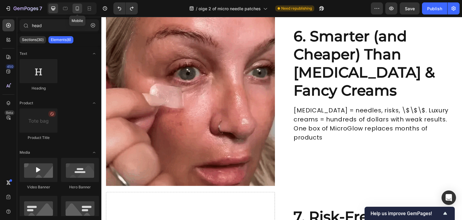
click at [76, 10] on icon at bounding box center [77, 8] width 6 height 6
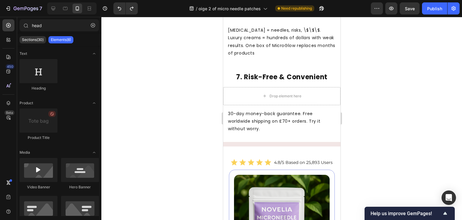
scroll to position [1388, 0]
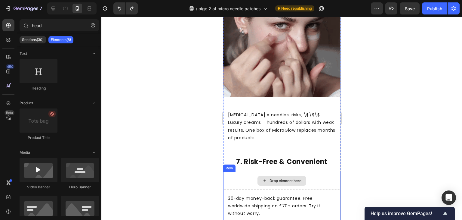
click at [294, 178] on div "Drop element here" at bounding box center [285, 180] width 32 height 5
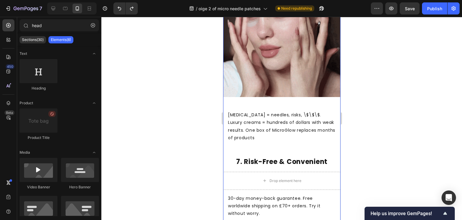
click at [380, 113] on div at bounding box center [281, 118] width 361 height 203
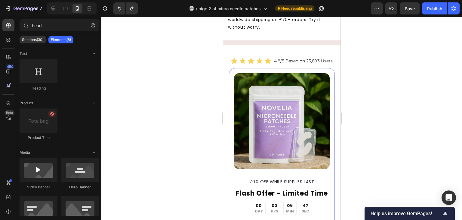
scroll to position [1372, 0]
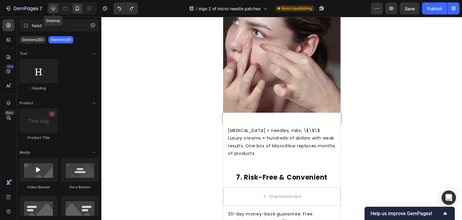
click at [53, 9] on icon at bounding box center [53, 9] width 4 height 4
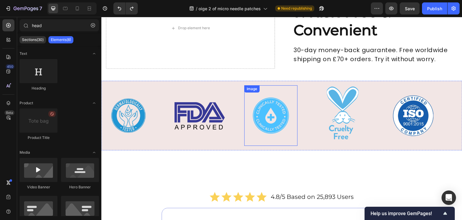
scroll to position [1105, 0]
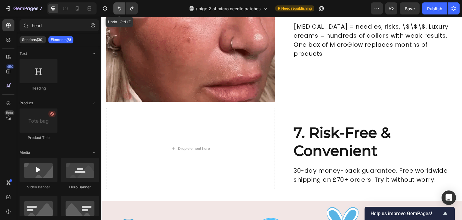
click at [117, 9] on icon "Undo/Redo" at bounding box center [119, 8] width 6 height 6
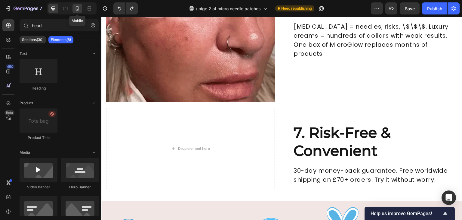
click at [79, 7] on icon at bounding box center [77, 8] width 6 height 6
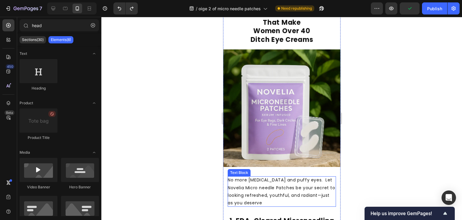
scroll to position [6, 0]
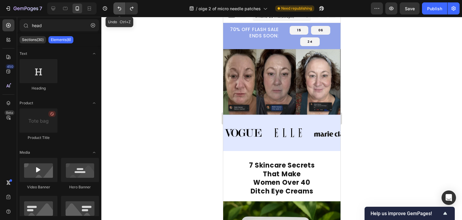
click at [118, 11] on icon "Undo/Redo" at bounding box center [119, 8] width 6 height 6
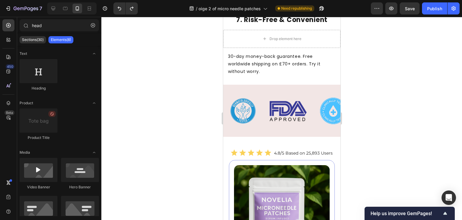
scroll to position [1496, 0]
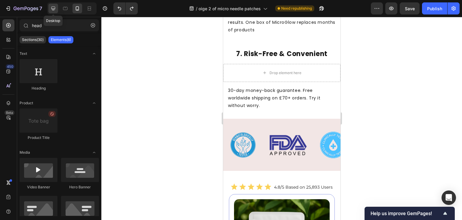
click at [53, 5] on icon at bounding box center [53, 8] width 6 height 6
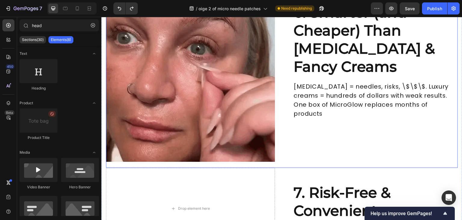
scroll to position [1410, 0]
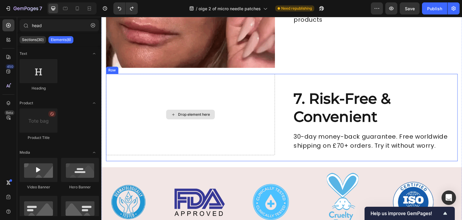
click at [196, 114] on div "Drop element here" at bounding box center [194, 114] width 32 height 5
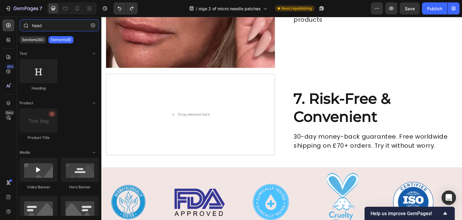
drag, startPoint x: 46, startPoint y: 25, endPoint x: 26, endPoint y: 26, distance: 20.8
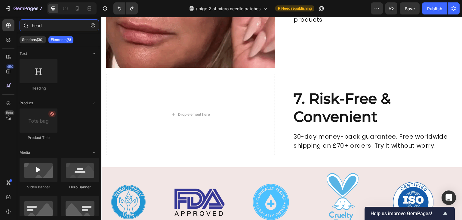
click at [26, 26] on div "head" at bounding box center [59, 26] width 84 height 14
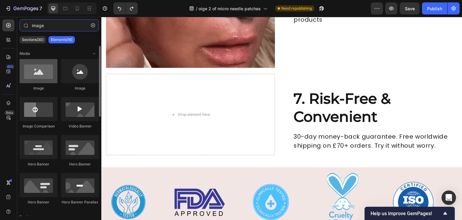
type input "image"
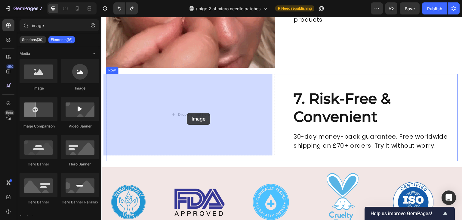
drag, startPoint x: 138, startPoint y: 96, endPoint x: 187, endPoint y: 113, distance: 51.7
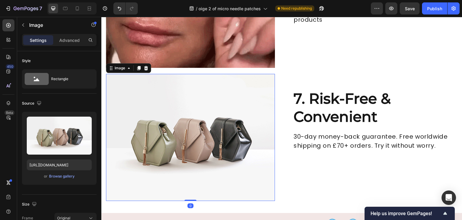
click at [180, 128] on img at bounding box center [190, 137] width 169 height 127
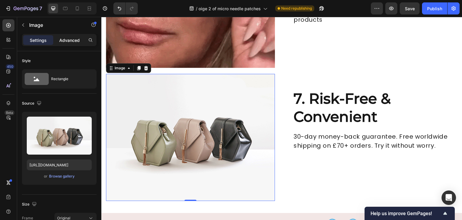
click at [70, 40] on p "Advanced" at bounding box center [69, 40] width 20 height 6
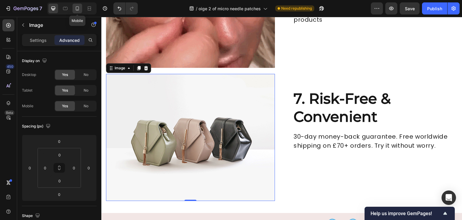
click at [77, 8] on icon at bounding box center [77, 8] width 6 height 6
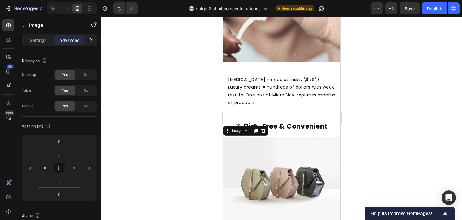
scroll to position [1701, 0]
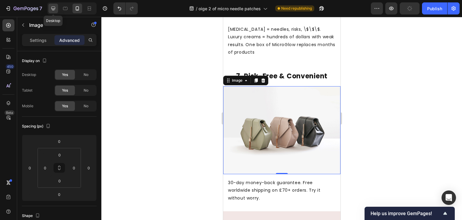
click at [55, 10] on icon at bounding box center [53, 8] width 6 height 6
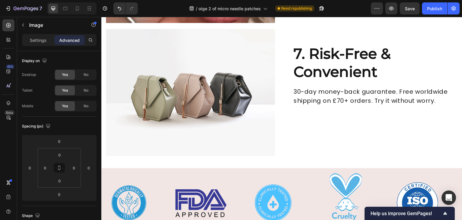
scroll to position [1442, 0]
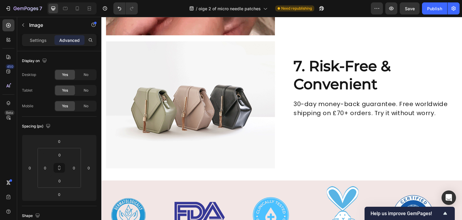
click at [180, 125] on img at bounding box center [190, 104] width 169 height 127
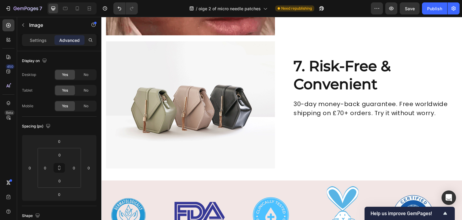
click at [182, 95] on img at bounding box center [190, 104] width 169 height 127
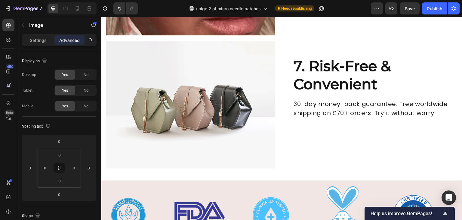
click at [219, 97] on img at bounding box center [190, 104] width 169 height 127
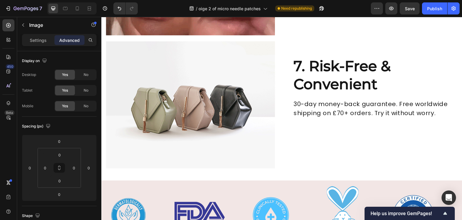
click at [216, 113] on img at bounding box center [190, 104] width 169 height 127
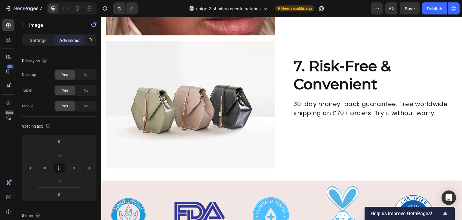
click at [166, 87] on img at bounding box center [190, 104] width 169 height 127
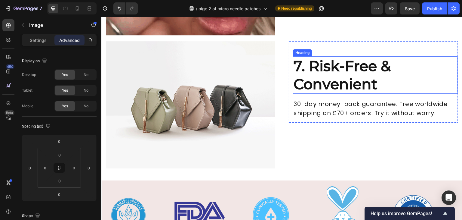
click at [297, 36] on div "Row" at bounding box center [295, 37] width 10 height 5
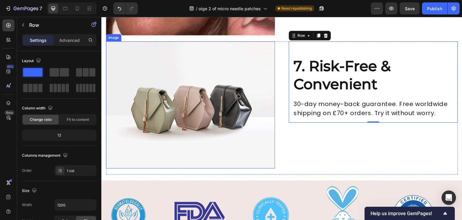
click at [236, 83] on img at bounding box center [190, 104] width 169 height 127
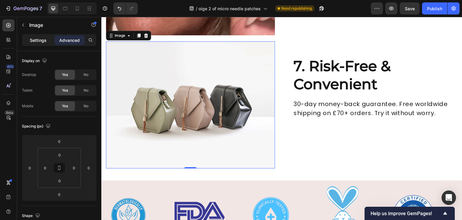
click at [36, 42] on p "Settings" at bounding box center [38, 40] width 17 height 6
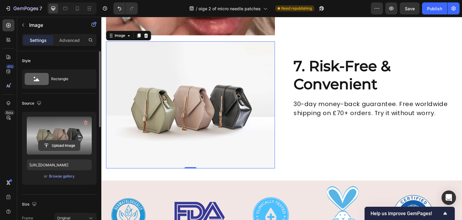
click at [58, 141] on input "file" at bounding box center [60, 145] width 42 height 10
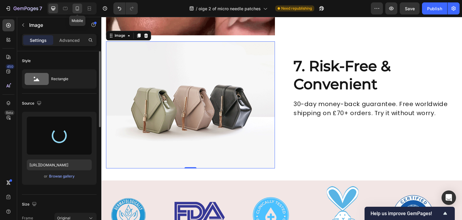
type input "[URL][DOMAIN_NAME]"
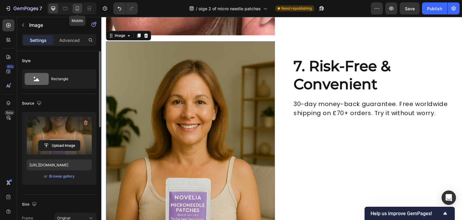
click at [78, 6] on icon at bounding box center [77, 8] width 6 height 6
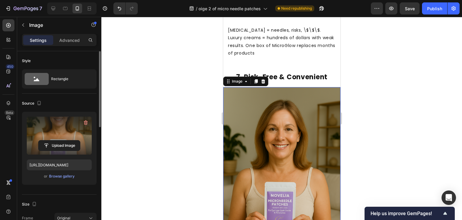
scroll to position [1701, 0]
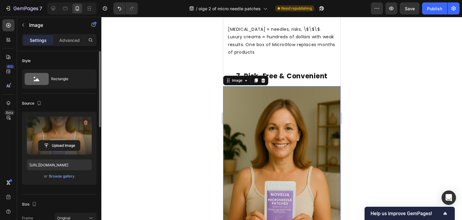
click at [379, 87] on div at bounding box center [281, 118] width 361 height 203
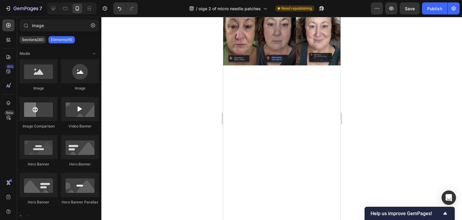
scroll to position [0, 0]
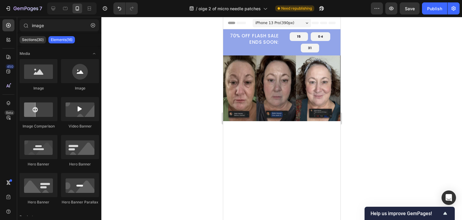
click at [377, 56] on div at bounding box center [281, 118] width 361 height 203
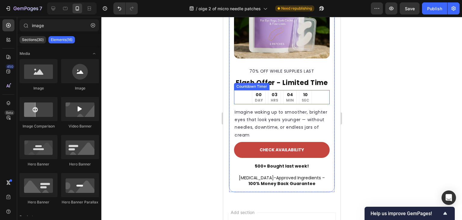
scroll to position [1929, 0]
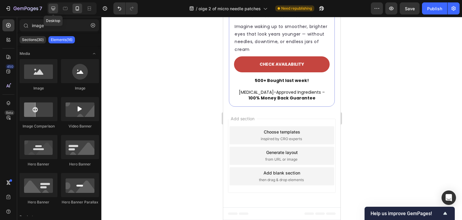
click at [51, 8] on icon at bounding box center [53, 9] width 4 height 4
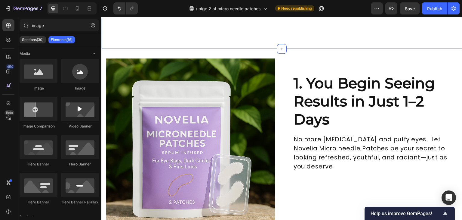
scroll to position [344, 0]
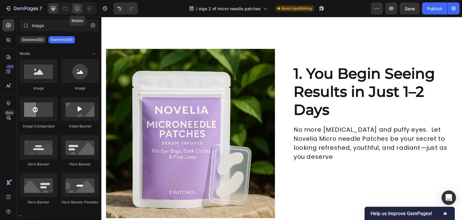
click at [76, 9] on icon at bounding box center [77, 8] width 3 height 4
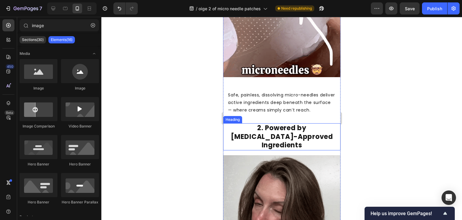
scroll to position [645, 0]
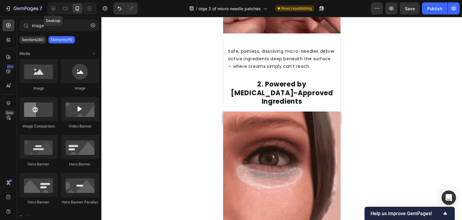
click at [52, 8] on icon at bounding box center [53, 9] width 4 height 4
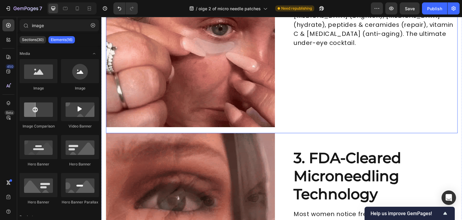
scroll to position [661, 0]
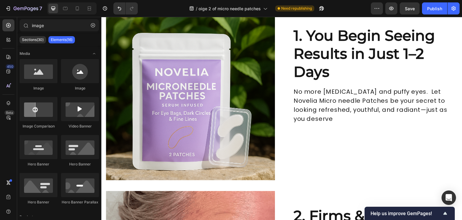
drag, startPoint x: 462, startPoint y: 97, endPoint x: 159, endPoint y: 57, distance: 305.7
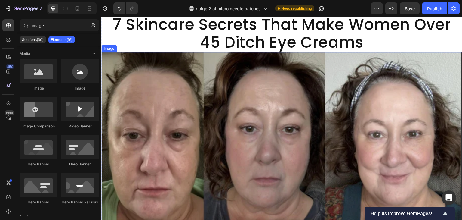
scroll to position [344, 0]
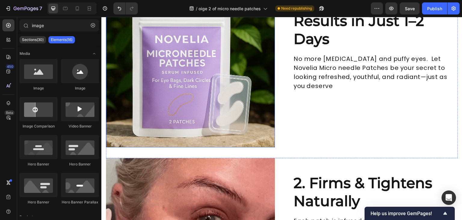
click at [214, 110] on img at bounding box center [190, 62] width 169 height 169
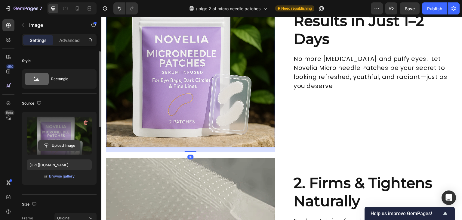
click at [57, 145] on input "file" at bounding box center [60, 145] width 42 height 10
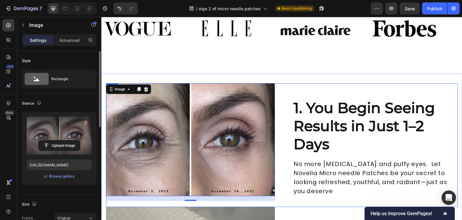
scroll to position [314, 0]
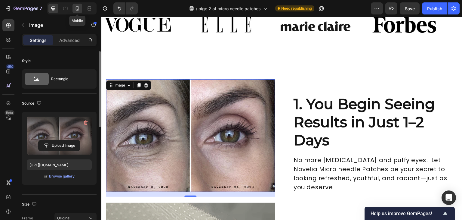
drag, startPoint x: 77, startPoint y: 6, endPoint x: 238, endPoint y: 83, distance: 178.2
click at [77, 6] on icon at bounding box center [77, 8] width 6 height 6
type input "[URL][DOMAIN_NAME]"
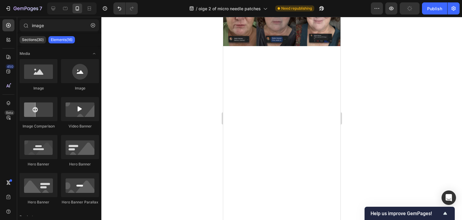
click at [358, 46] on div at bounding box center [281, 118] width 361 height 203
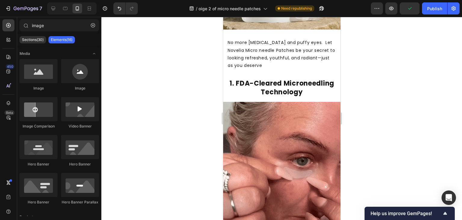
drag, startPoint x: 339, startPoint y: 44, endPoint x: 564, endPoint y: 80, distance: 227.6
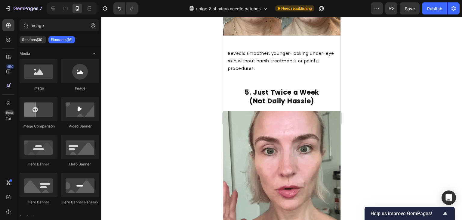
drag, startPoint x: 338, startPoint y: 58, endPoint x: 572, endPoint y: 158, distance: 254.6
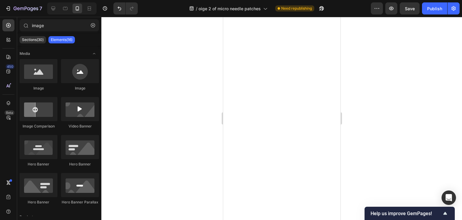
scroll to position [1893, 0]
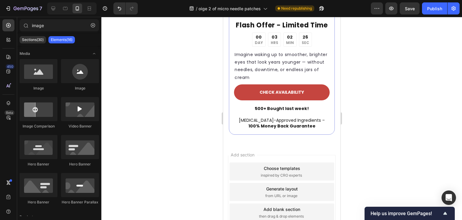
drag, startPoint x: 339, startPoint y: 40, endPoint x: 568, endPoint y: 211, distance: 286.3
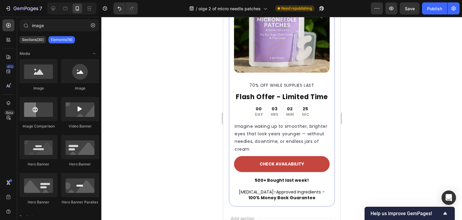
scroll to position [1562, 0]
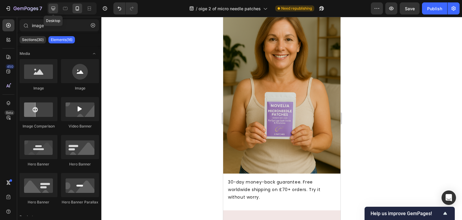
click at [51, 12] on div at bounding box center [53, 9] width 10 height 10
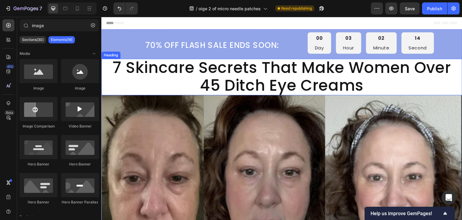
click at [402, 82] on h2 "7 Skincare Secrets That Make Women Over 45 Ditch Eye Creams" at bounding box center [281, 77] width 361 height 36
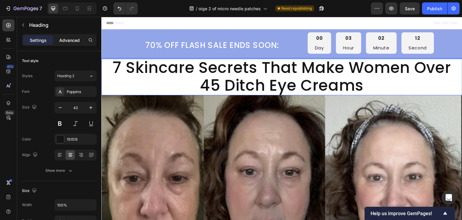
click at [69, 37] on p "Advanced" at bounding box center [69, 40] width 20 height 6
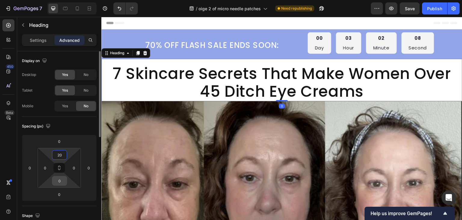
type input "20"
drag, startPoint x: 60, startPoint y: 180, endPoint x: 55, endPoint y: 180, distance: 5.1
click at [55, 180] on input "0" at bounding box center [60, 180] width 12 height 9
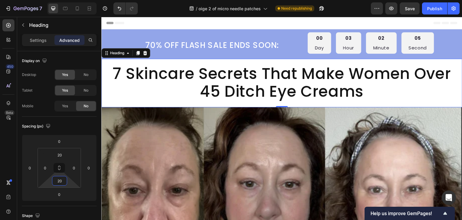
type input "20"
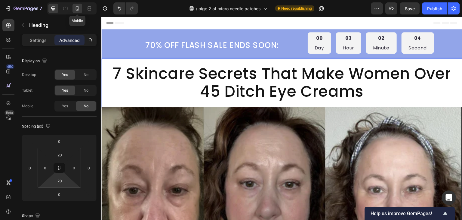
click at [76, 10] on icon at bounding box center [77, 8] width 6 height 6
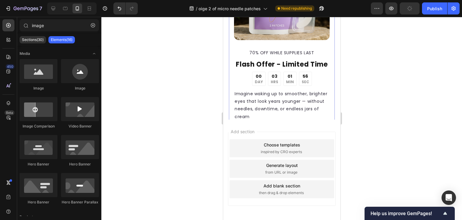
scroll to position [1857, 0]
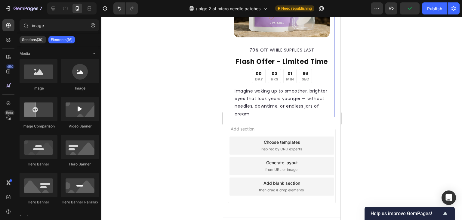
drag, startPoint x: 338, startPoint y: 48, endPoint x: 290, endPoint y: 59, distance: 48.5
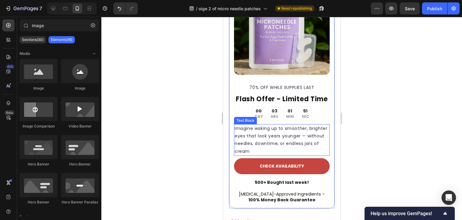
scroll to position [1812, 0]
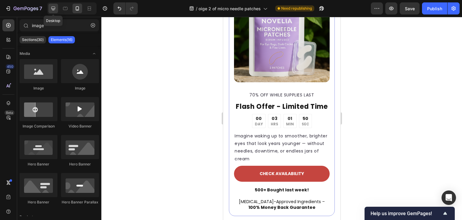
click at [55, 8] on icon at bounding box center [53, 9] width 4 height 4
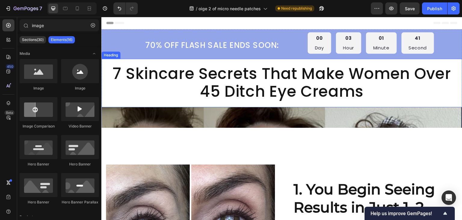
click at [251, 89] on span "7 Skincare Secrets That Make Women Over 45 Ditch Eye Creams" at bounding box center [282, 82] width 339 height 39
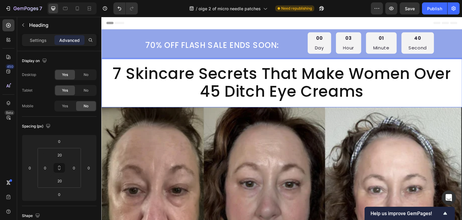
click at [212, 88] on span "7 Skincare Secrets That Make Women Over 45 Ditch Eye Creams" at bounding box center [282, 82] width 339 height 39
click at [216, 89] on span "7 Skincare Secrets That Make Women Over 45 Ditch Eye Creams" at bounding box center [282, 82] width 339 height 39
click at [440, 10] on div "Publish" at bounding box center [434, 8] width 15 height 6
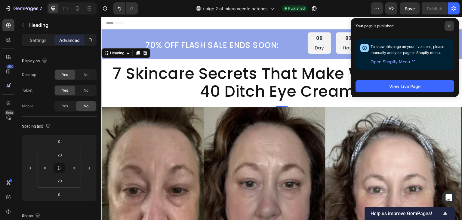
click at [451, 25] on icon at bounding box center [449, 26] width 2 height 2
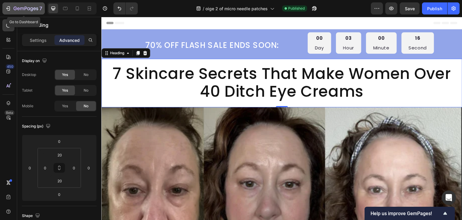
click at [5, 6] on icon "button" at bounding box center [8, 8] width 6 height 6
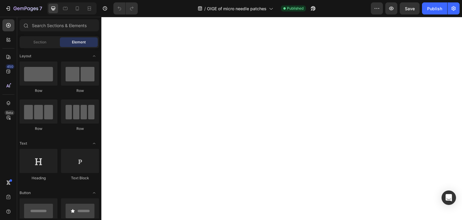
click at [77, 10] on icon at bounding box center [78, 9] width 2 height 1
